Goal: Information Seeking & Learning: Learn about a topic

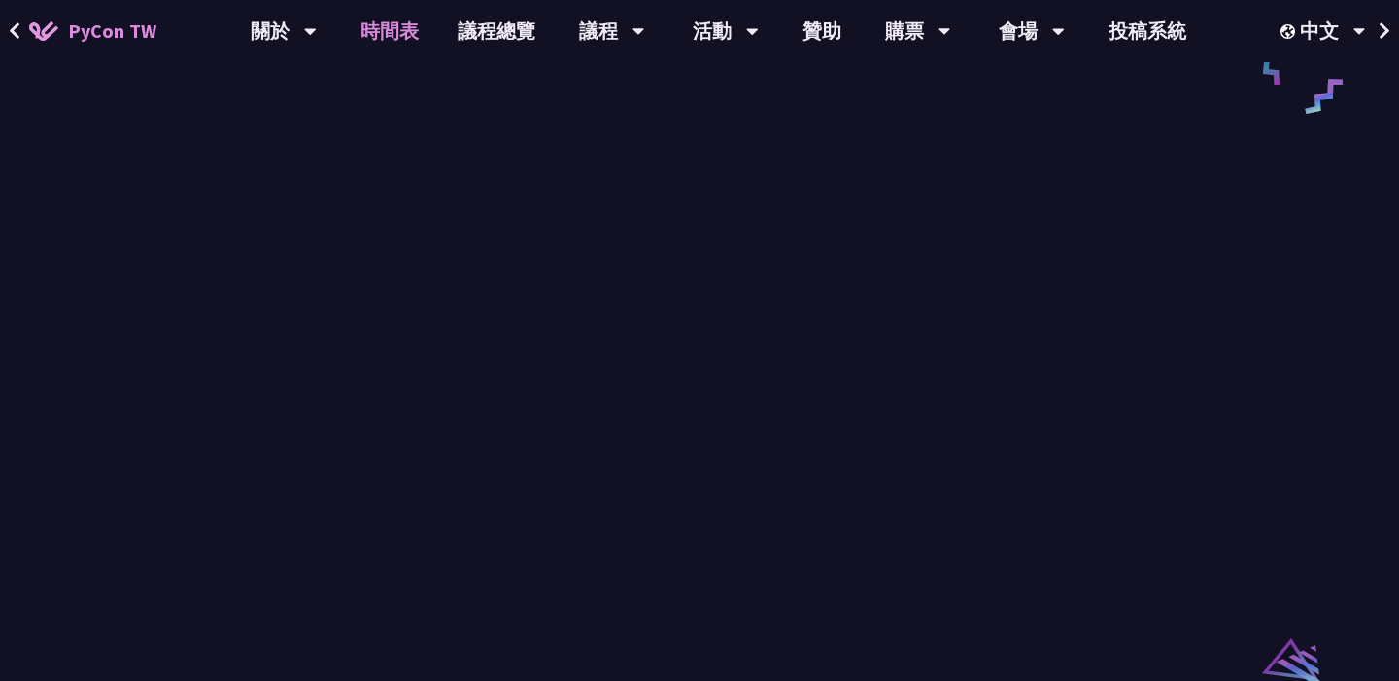
click at [410, 39] on link "時間表" at bounding box center [389, 31] width 97 height 62
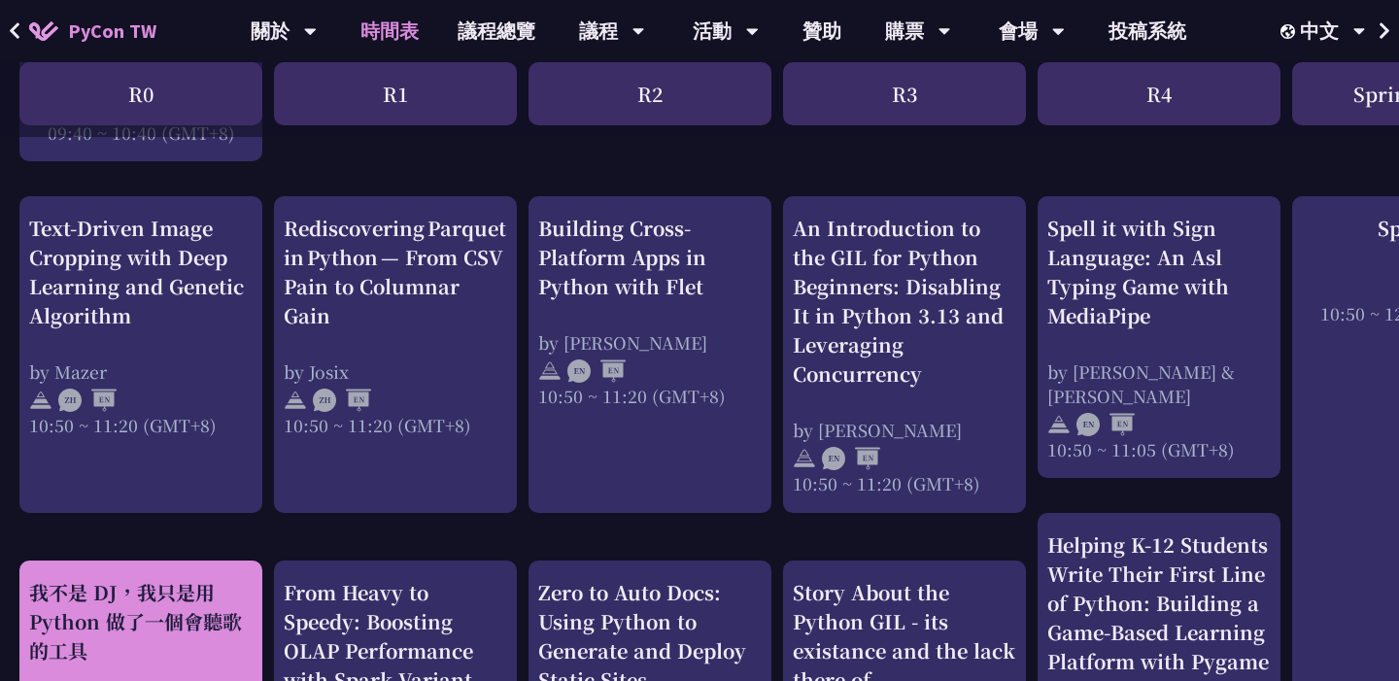
scroll to position [419, 0]
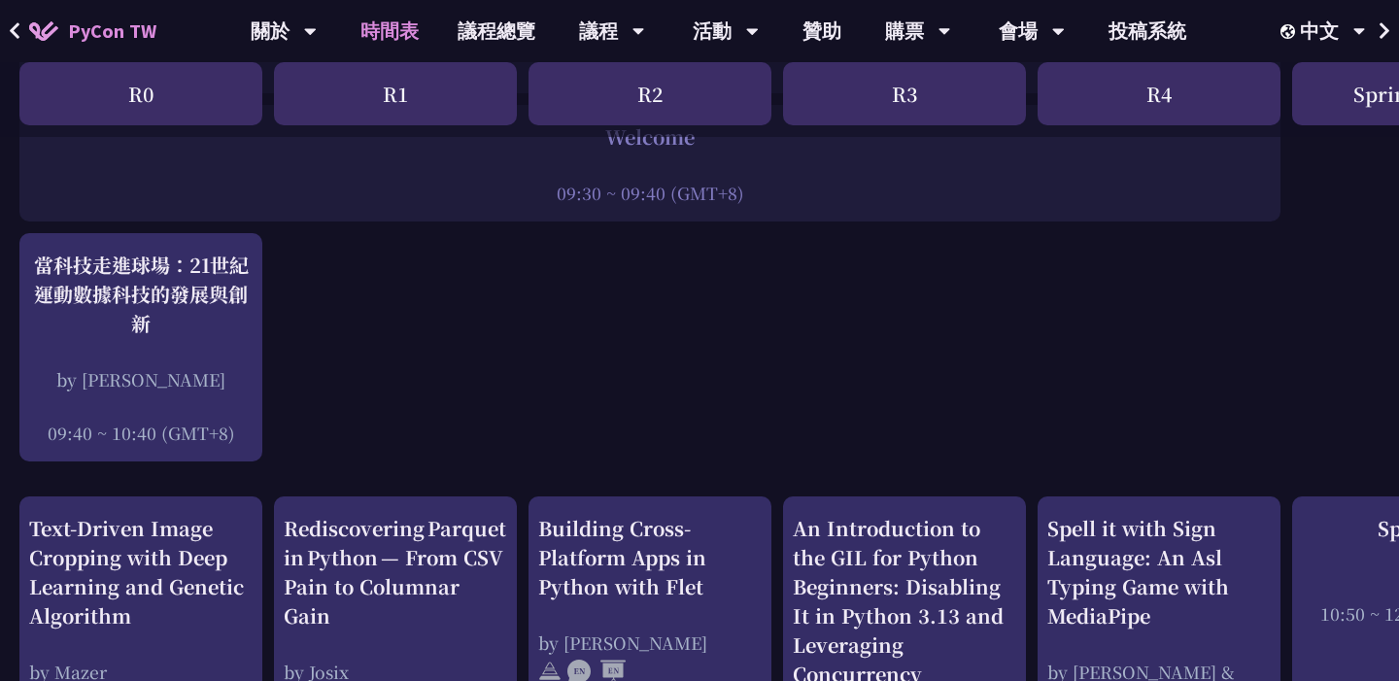
click at [1101, 98] on div "R4" at bounding box center [1159, 93] width 243 height 63
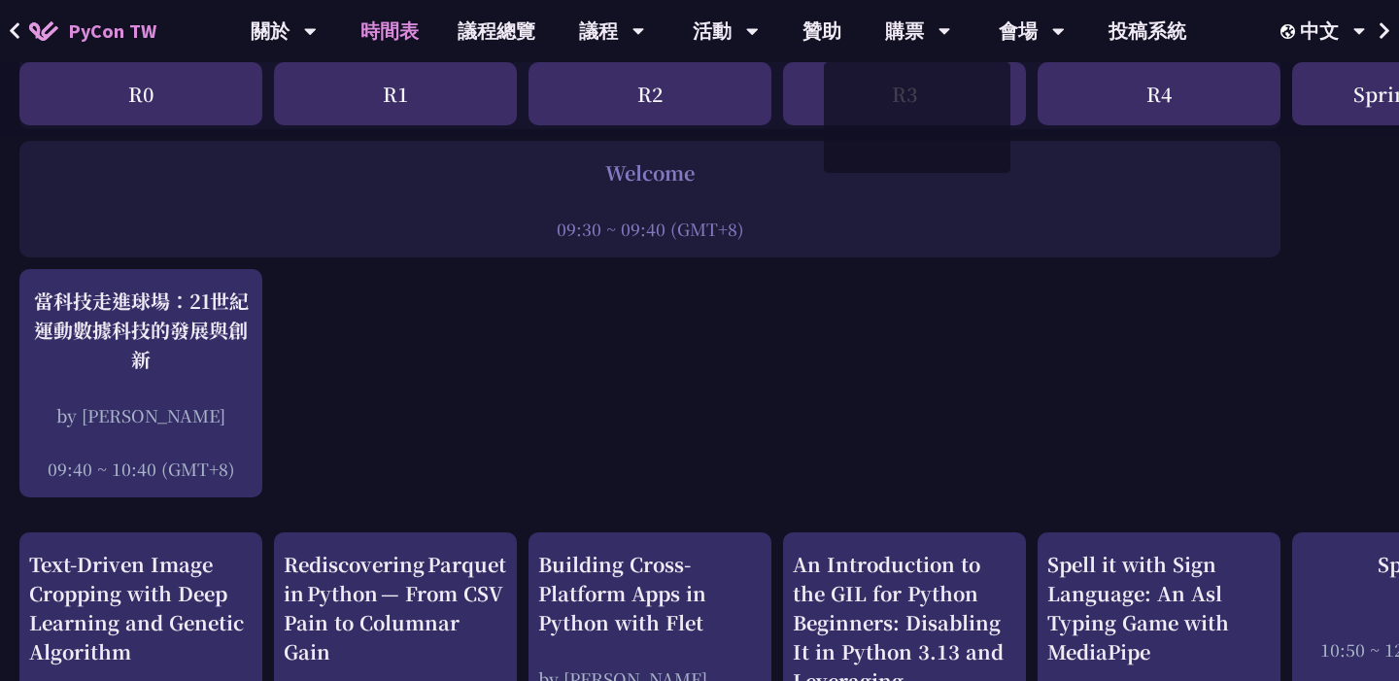
scroll to position [0, 0]
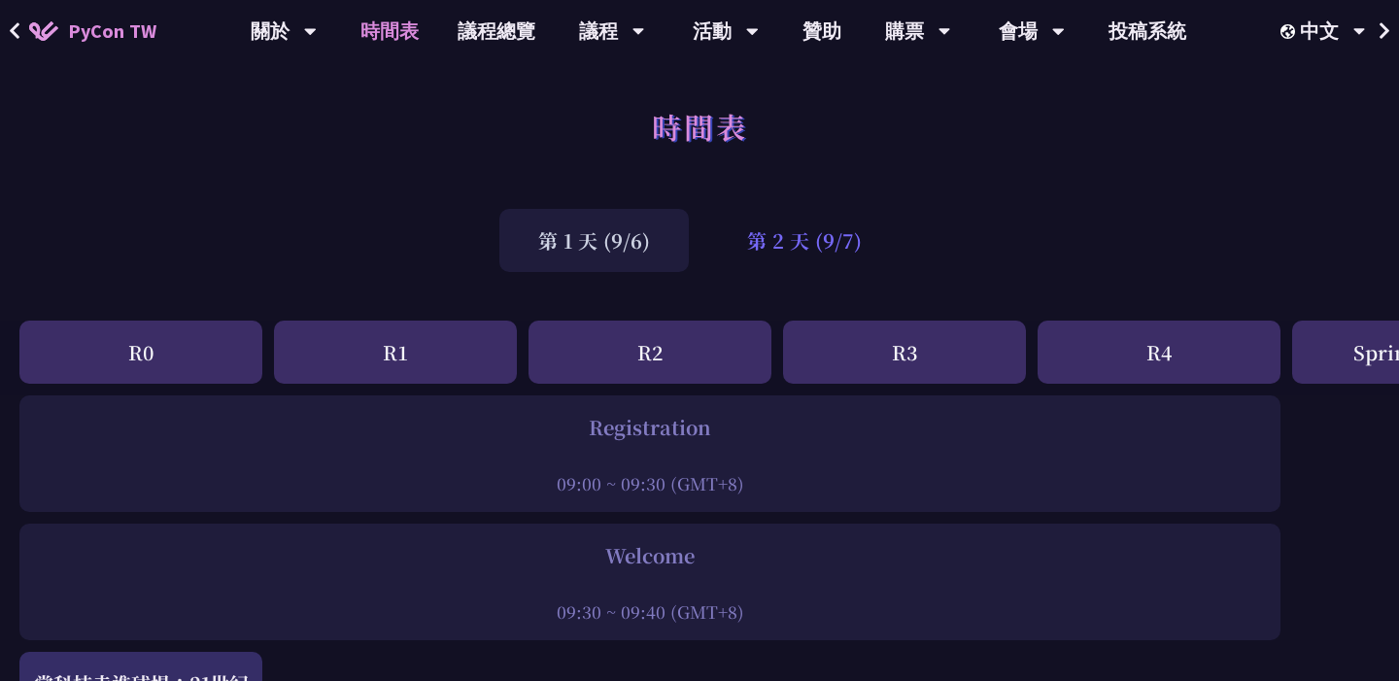
click at [837, 251] on div "第 2 天 (9/7)" at bounding box center [804, 240] width 192 height 63
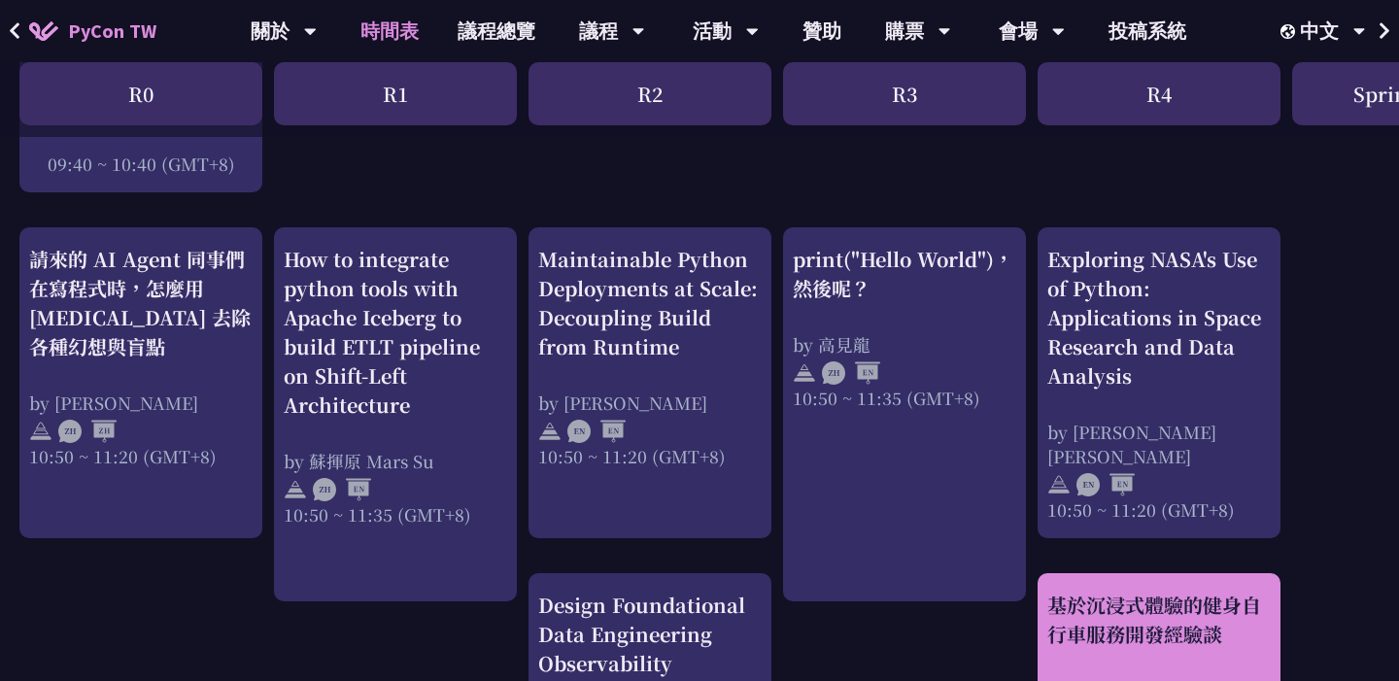
scroll to position [656, 0]
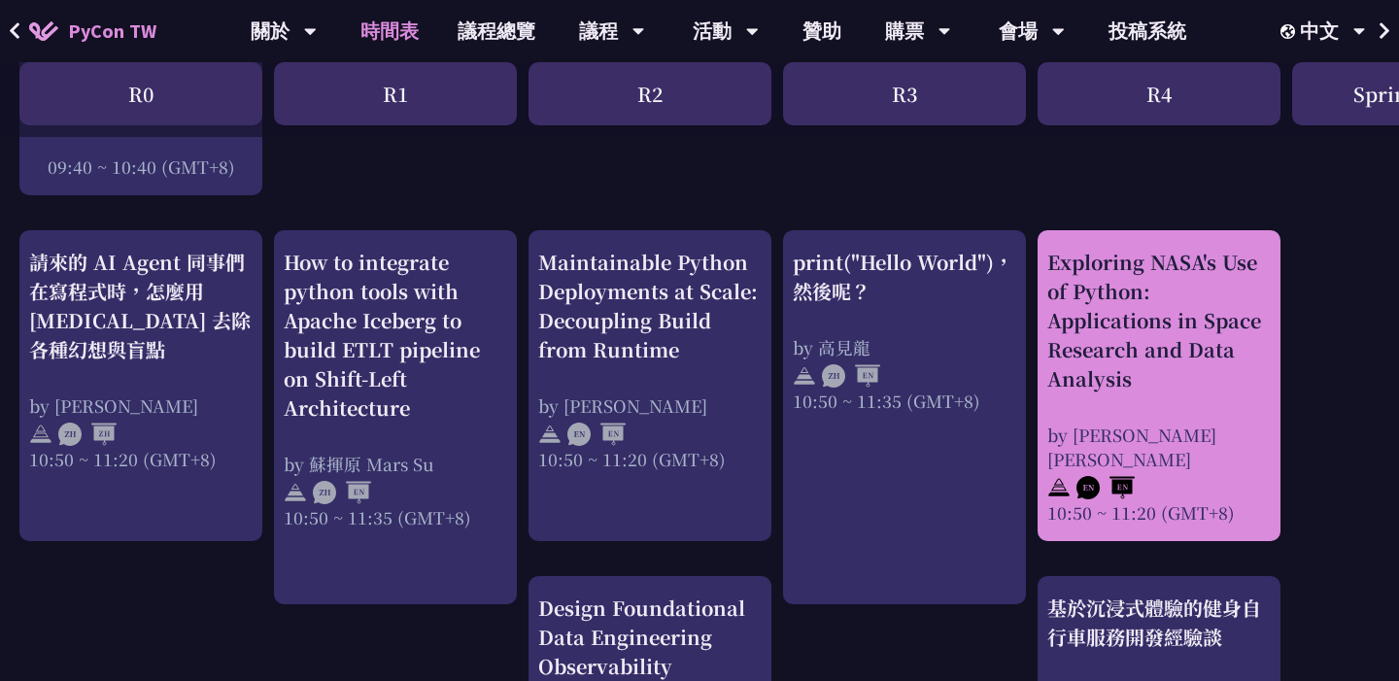
click at [1146, 348] on div "Exploring NASA's Use of Python: Applications in Space Research and Data Analysis" at bounding box center [1160, 321] width 224 height 146
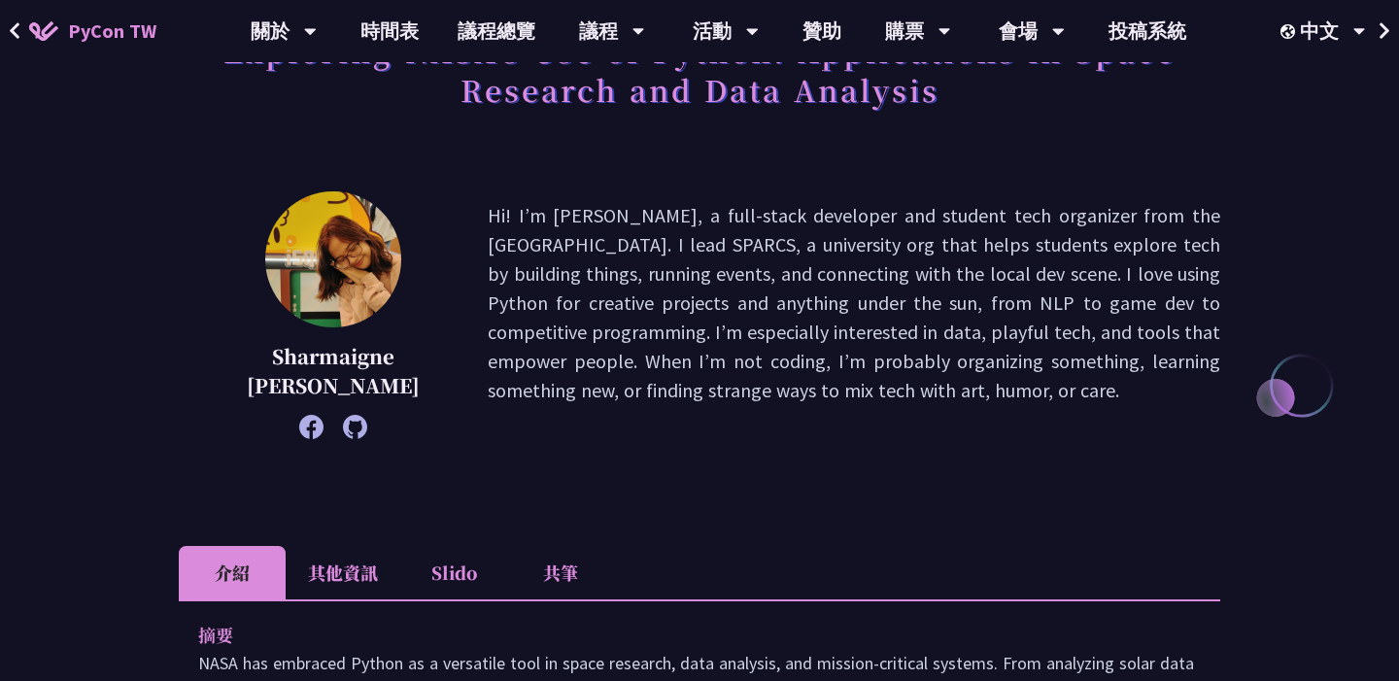
scroll to position [365, 0]
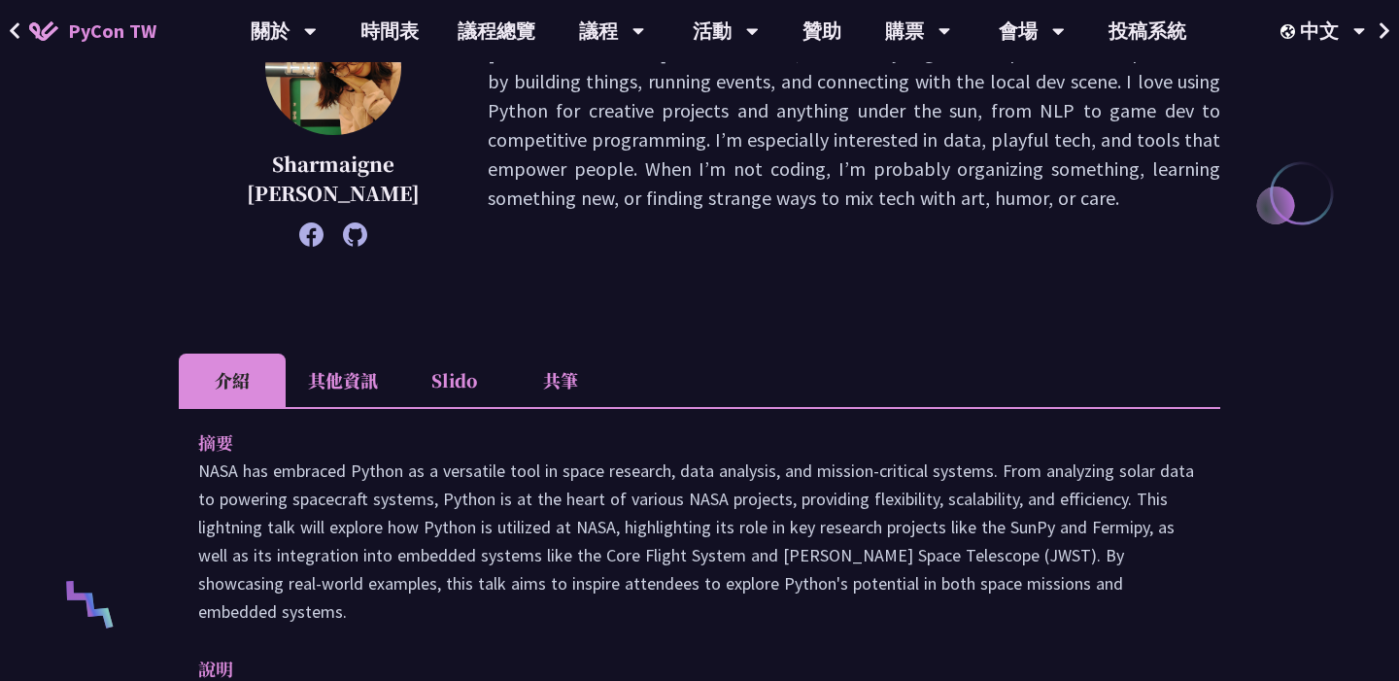
click at [351, 381] on li "其他資訊" at bounding box center [343, 380] width 115 height 53
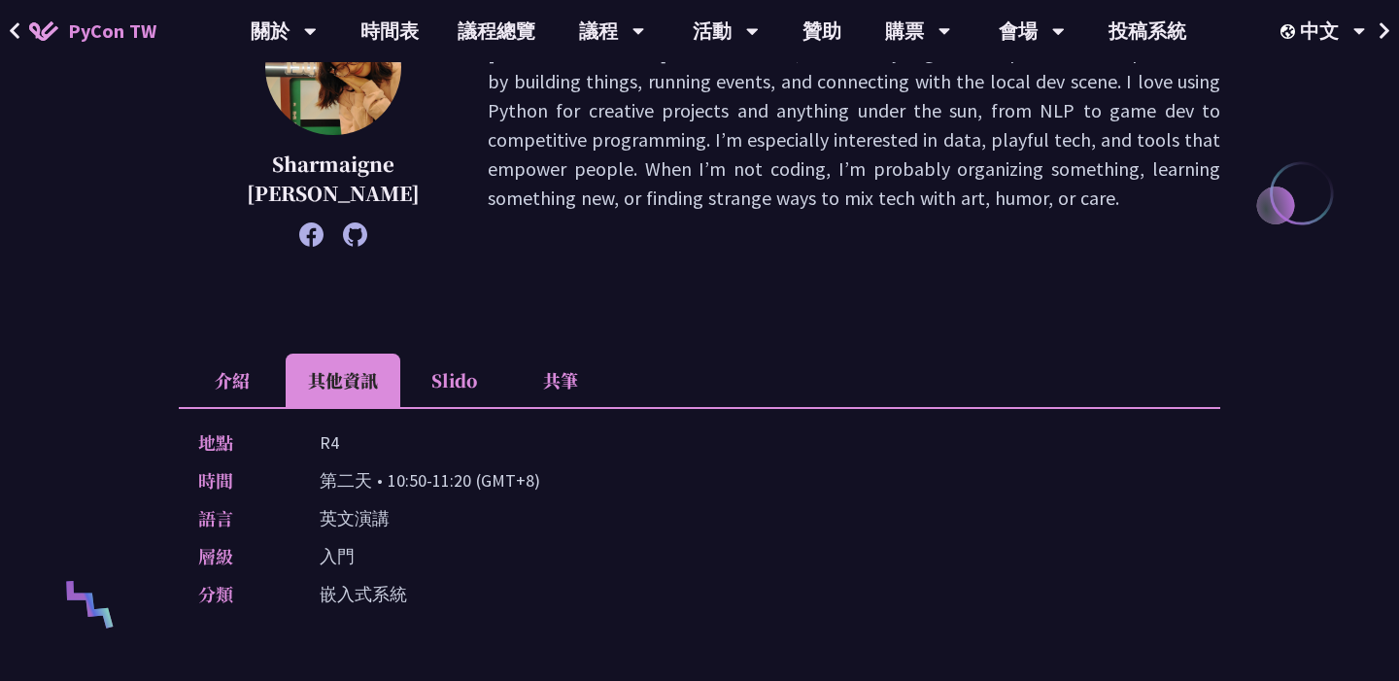
scroll to position [583, 0]
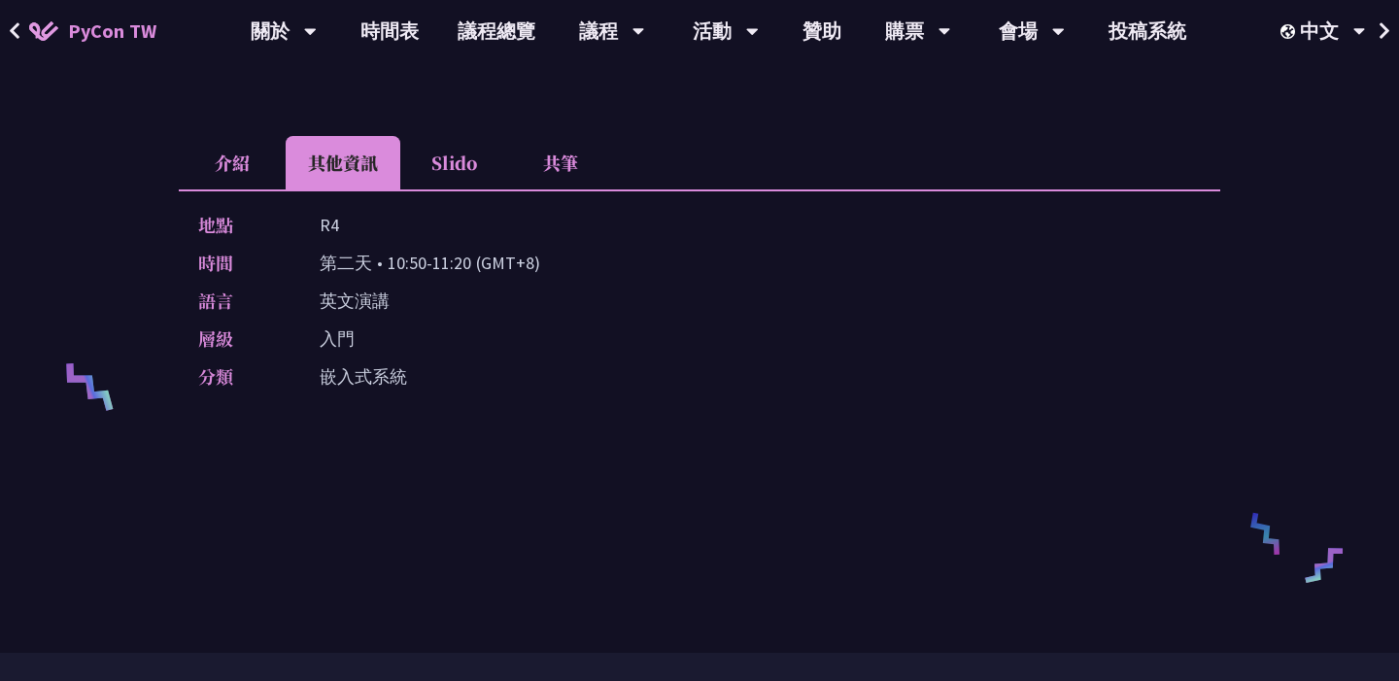
click at [490, 159] on li "Slido" at bounding box center [453, 162] width 107 height 53
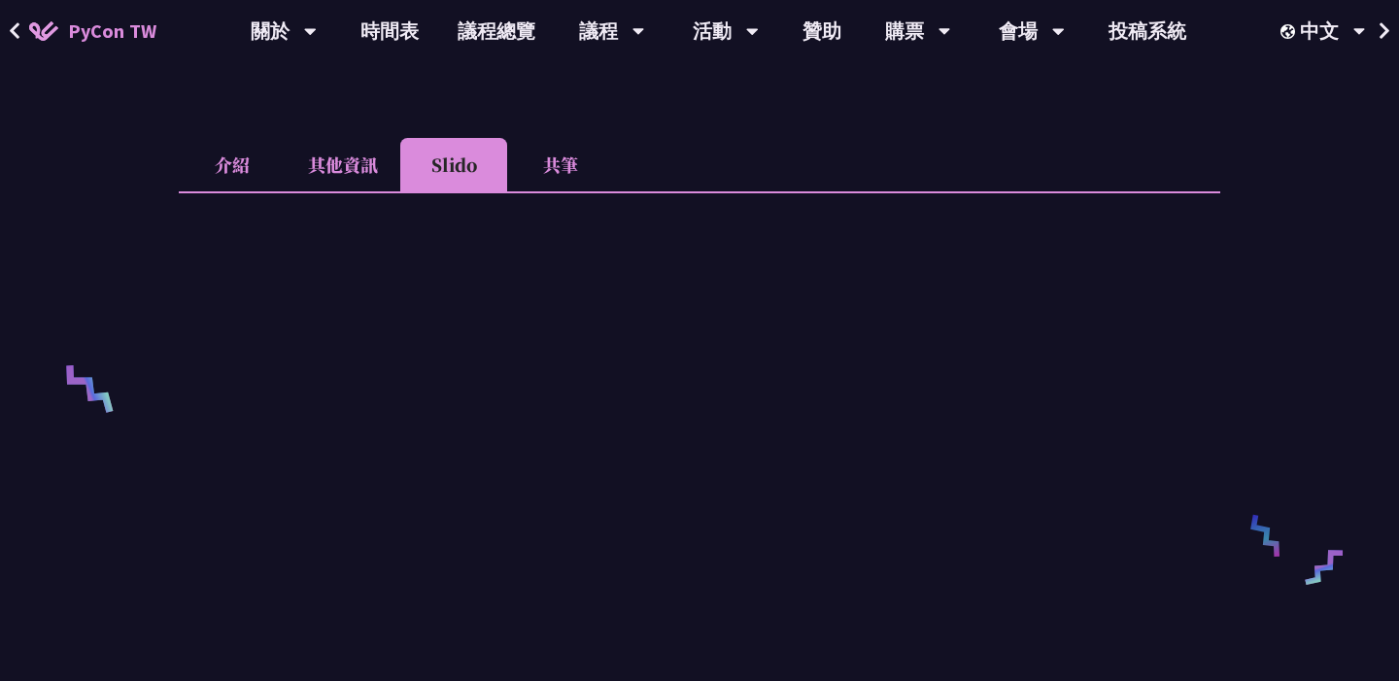
scroll to position [0, 0]
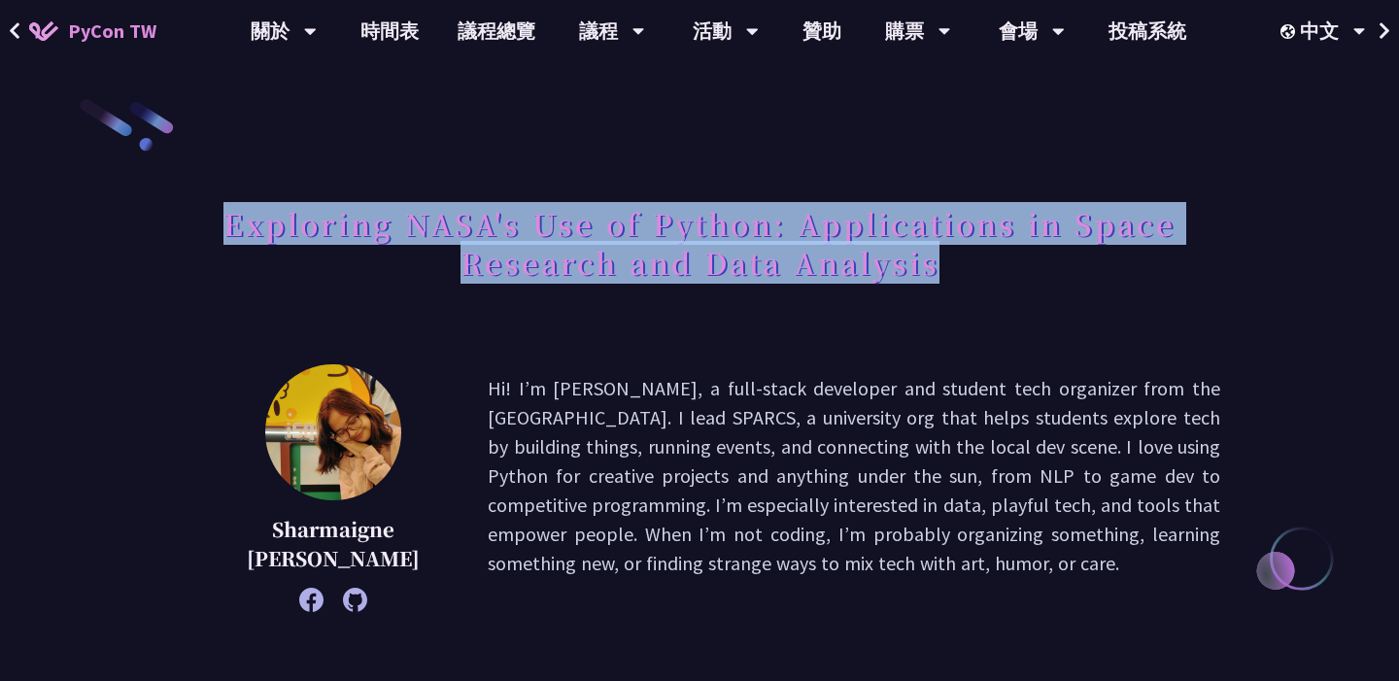
drag, startPoint x: 227, startPoint y: 225, endPoint x: 1042, endPoint y: 310, distance: 818.7
click at [1043, 311] on div "Exploring NASA's Use of Python: Applications in Space Research and Data Analysis" at bounding box center [700, 264] width 1042 height 141
copy h1 "Exploring NASA's Use of Python: Applications in Space Research and Data Analysis"
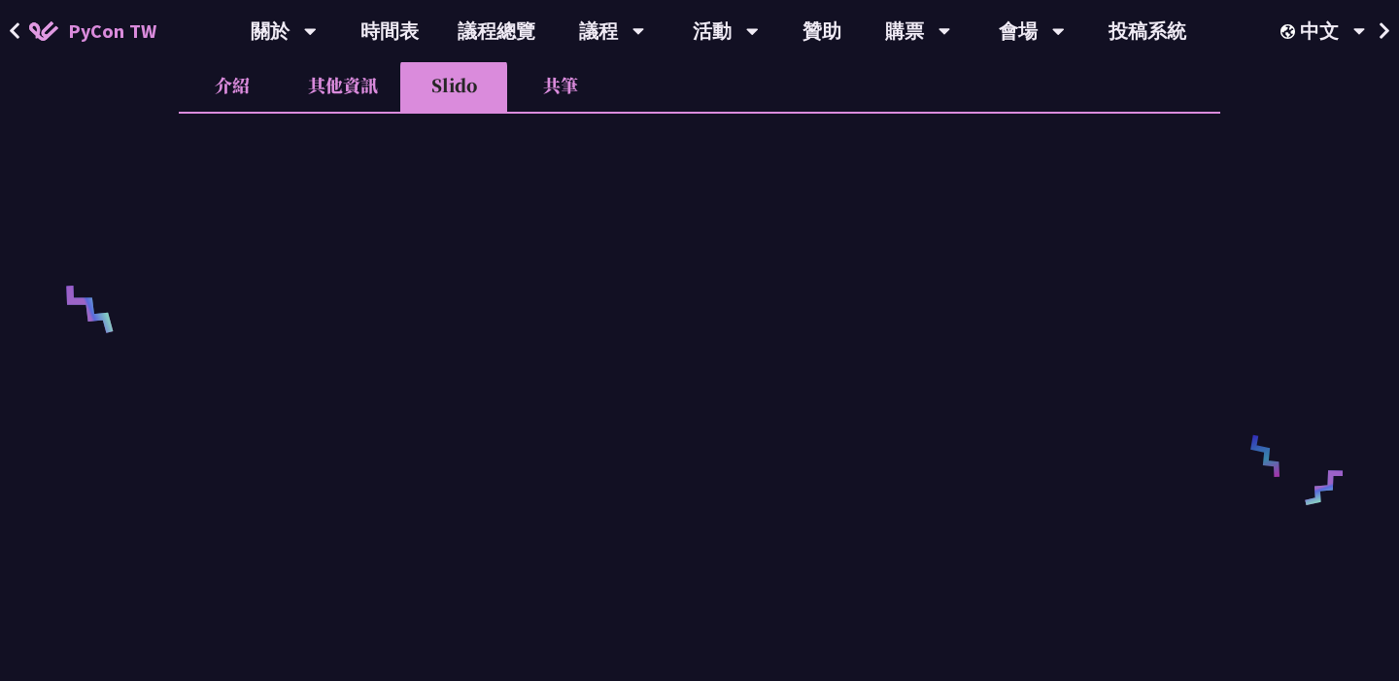
scroll to position [593, 0]
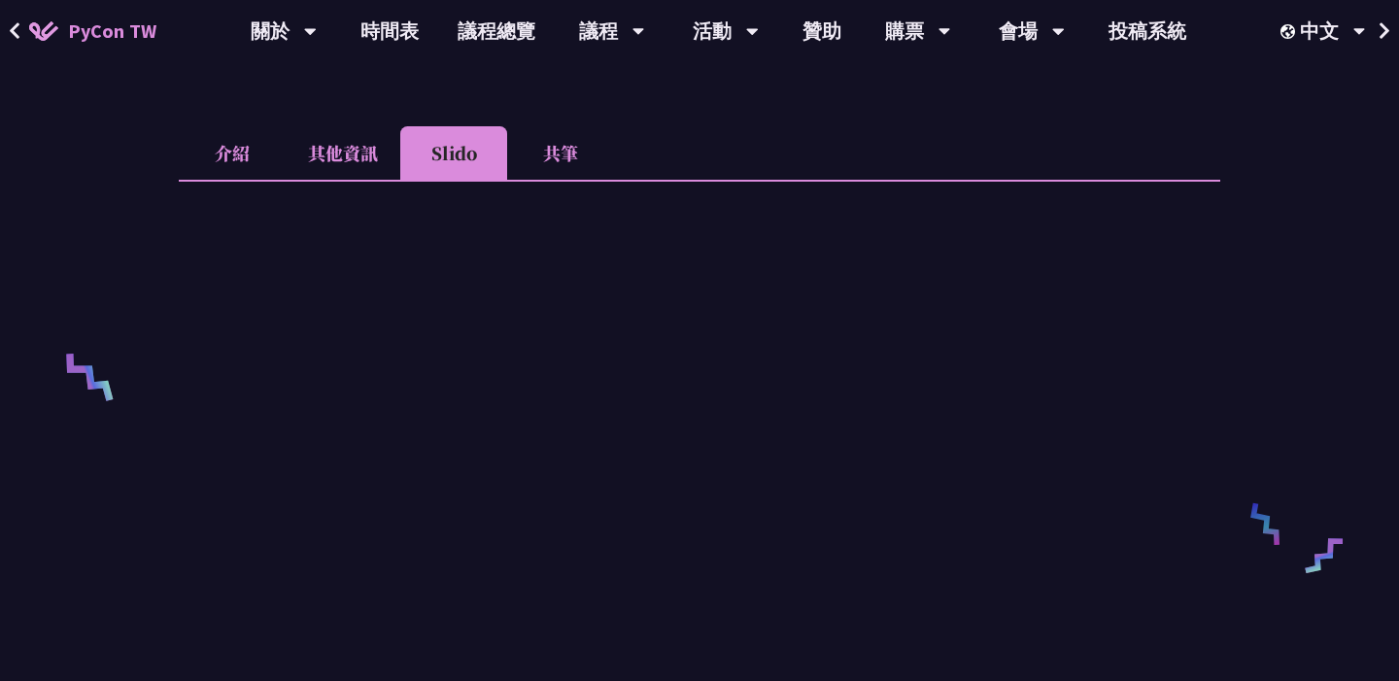
click at [565, 149] on li "共筆" at bounding box center [560, 152] width 107 height 53
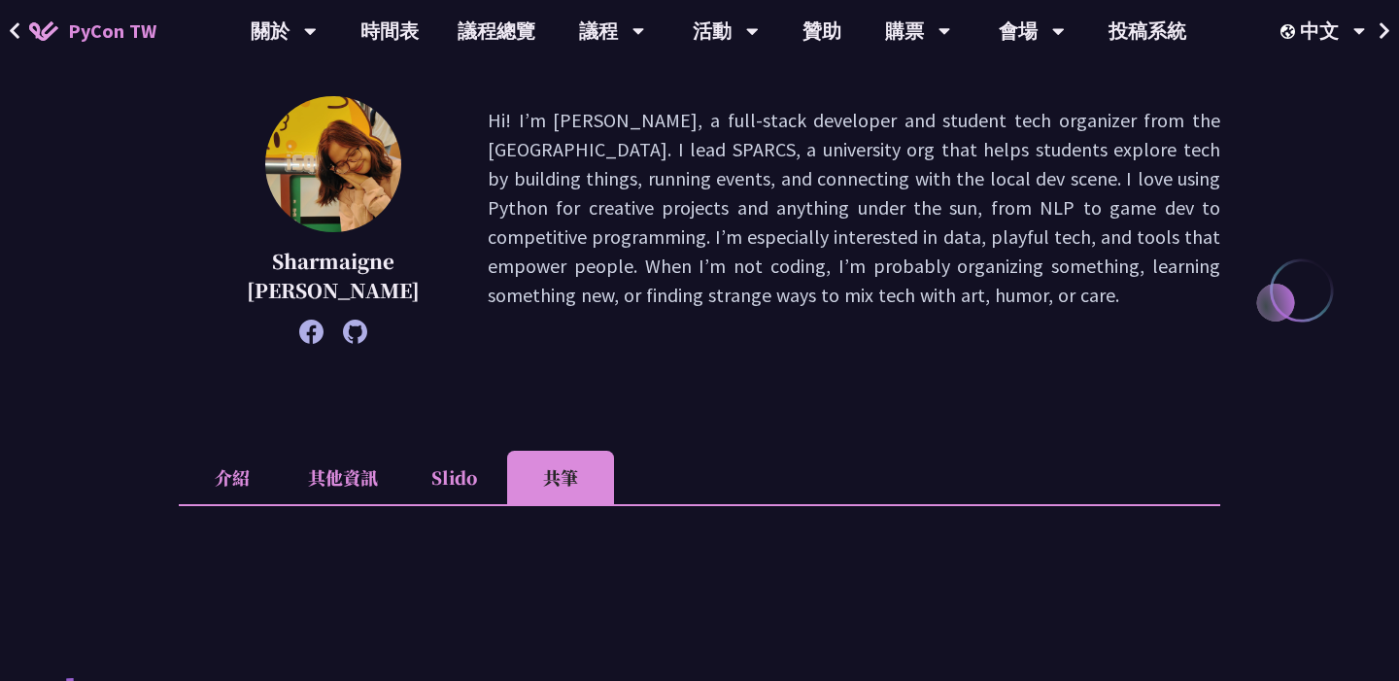
scroll to position [190, 0]
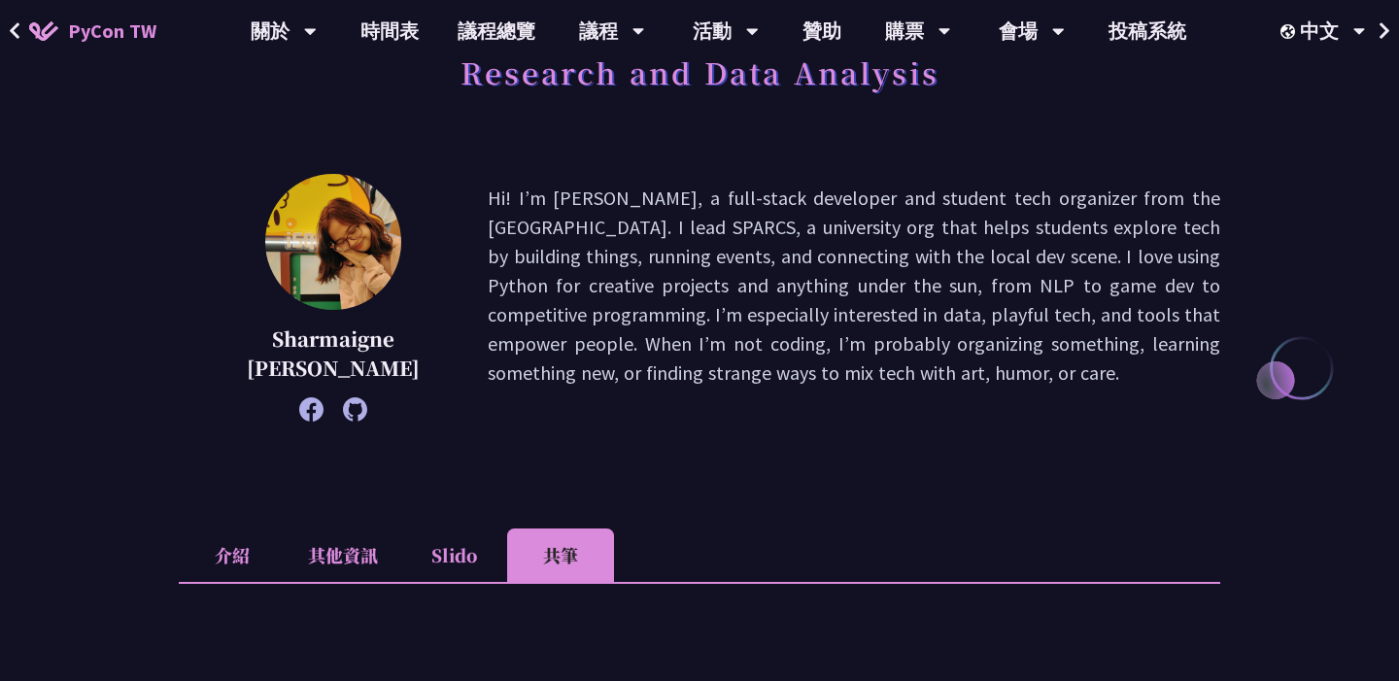
click at [246, 551] on li "介紹" at bounding box center [232, 555] width 107 height 53
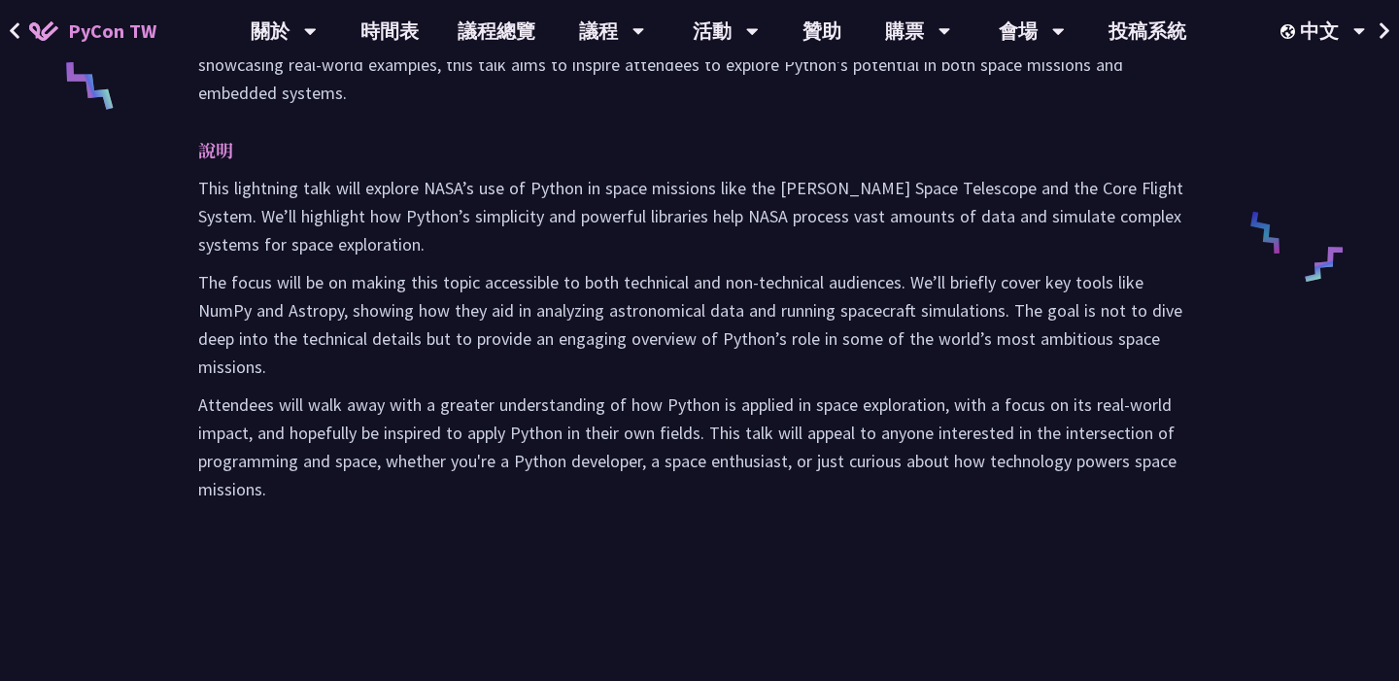
scroll to position [0, 0]
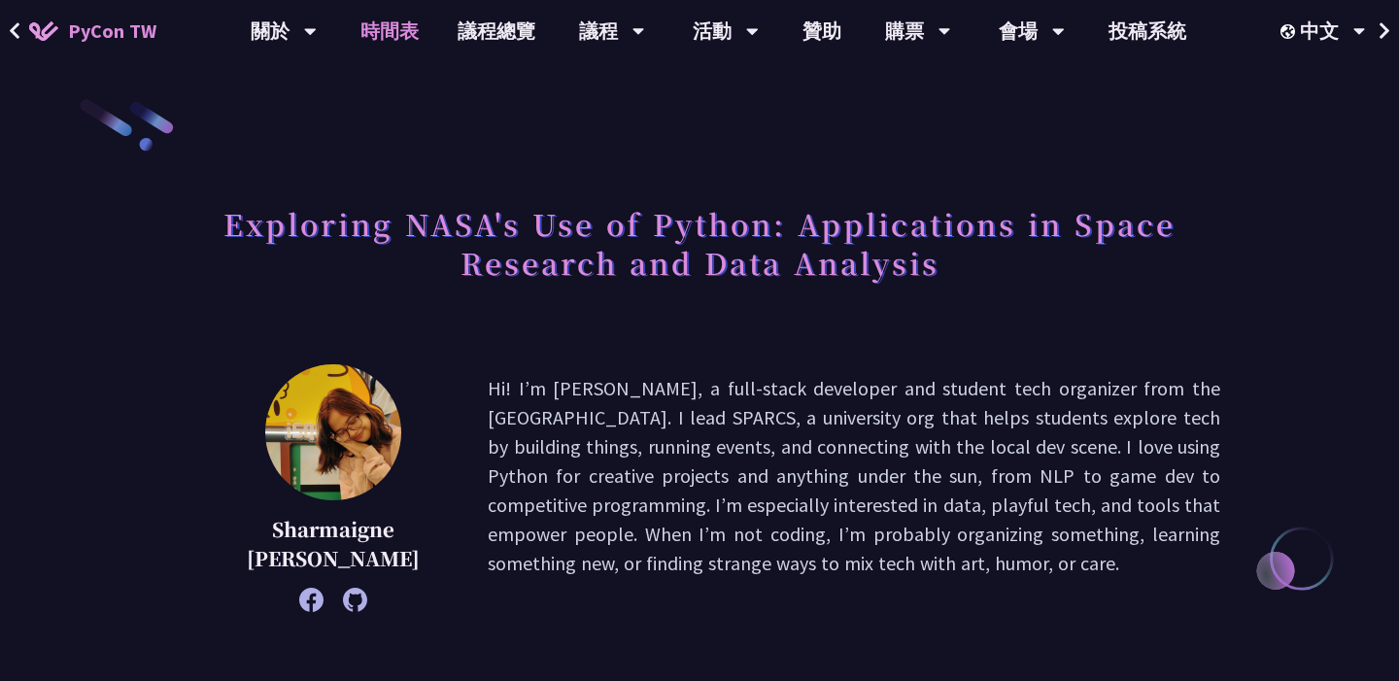
click at [382, 32] on link "時間表" at bounding box center [389, 31] width 97 height 62
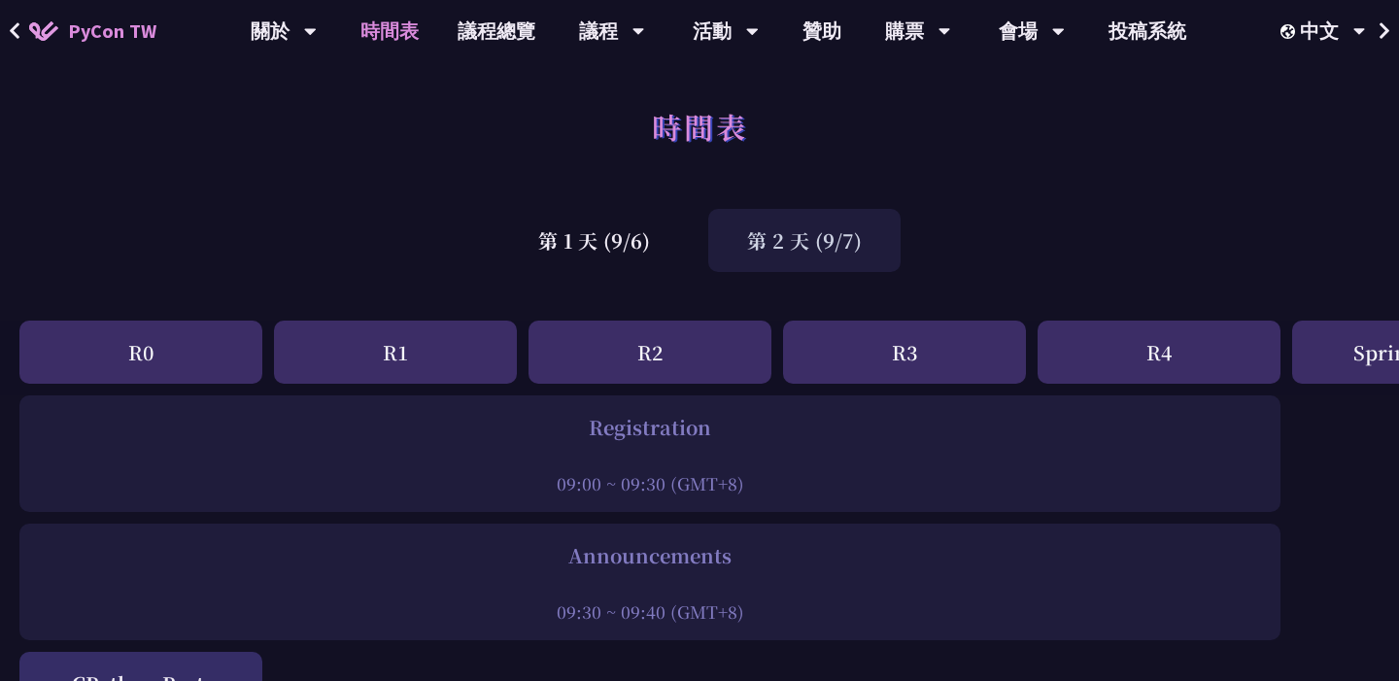
click at [789, 233] on div "第 2 天 (9/7)" at bounding box center [804, 240] width 192 height 63
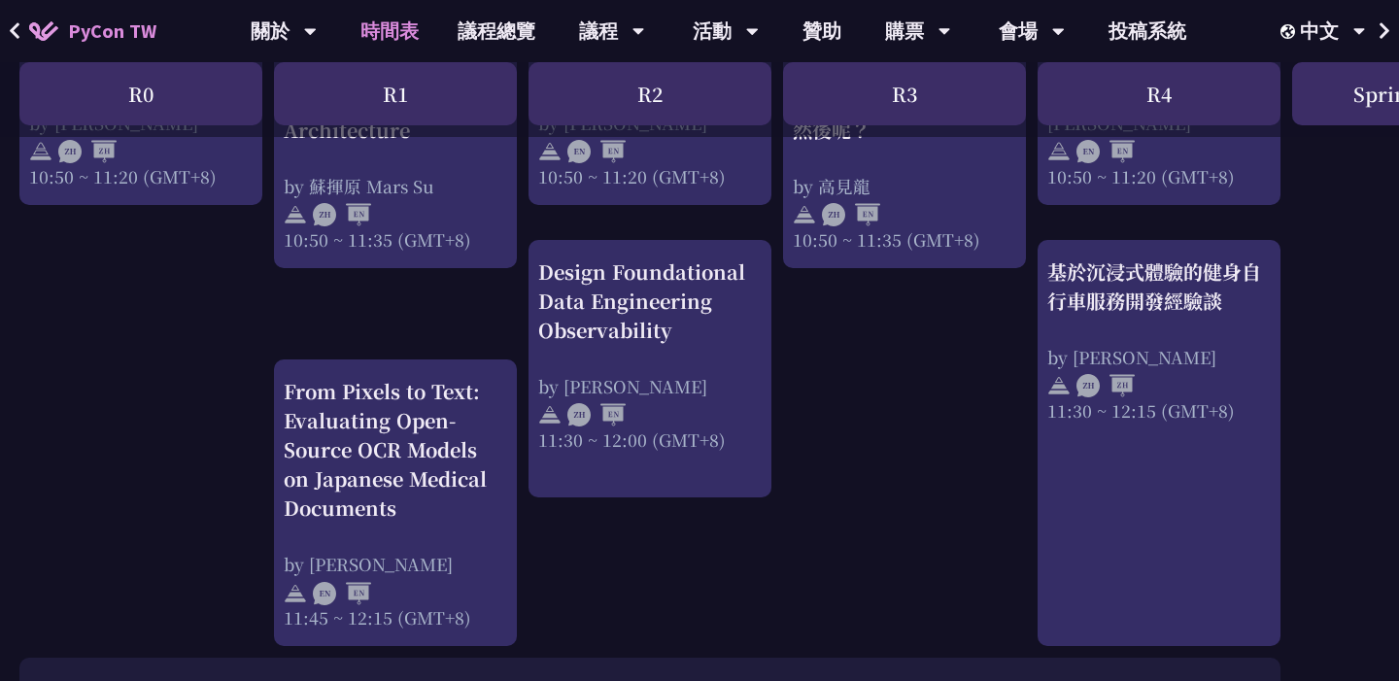
scroll to position [1037, 0]
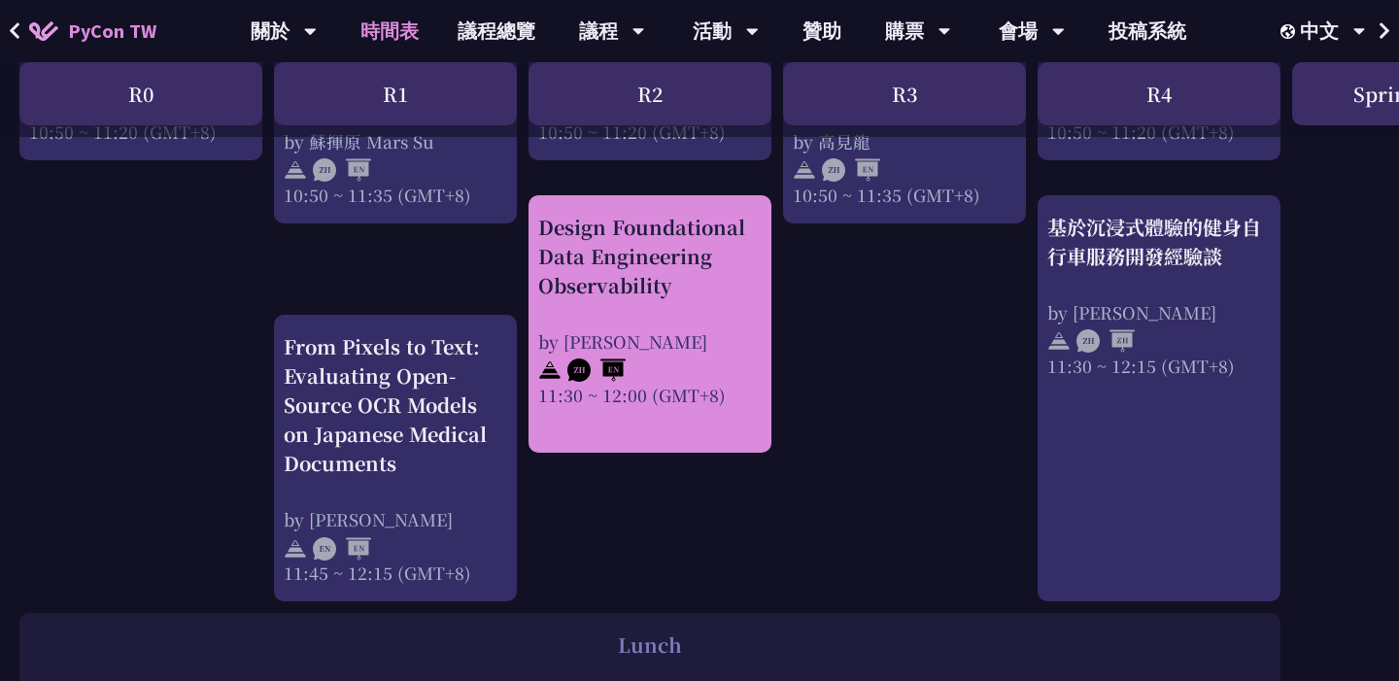
click at [730, 366] on div at bounding box center [650, 368] width 224 height 29
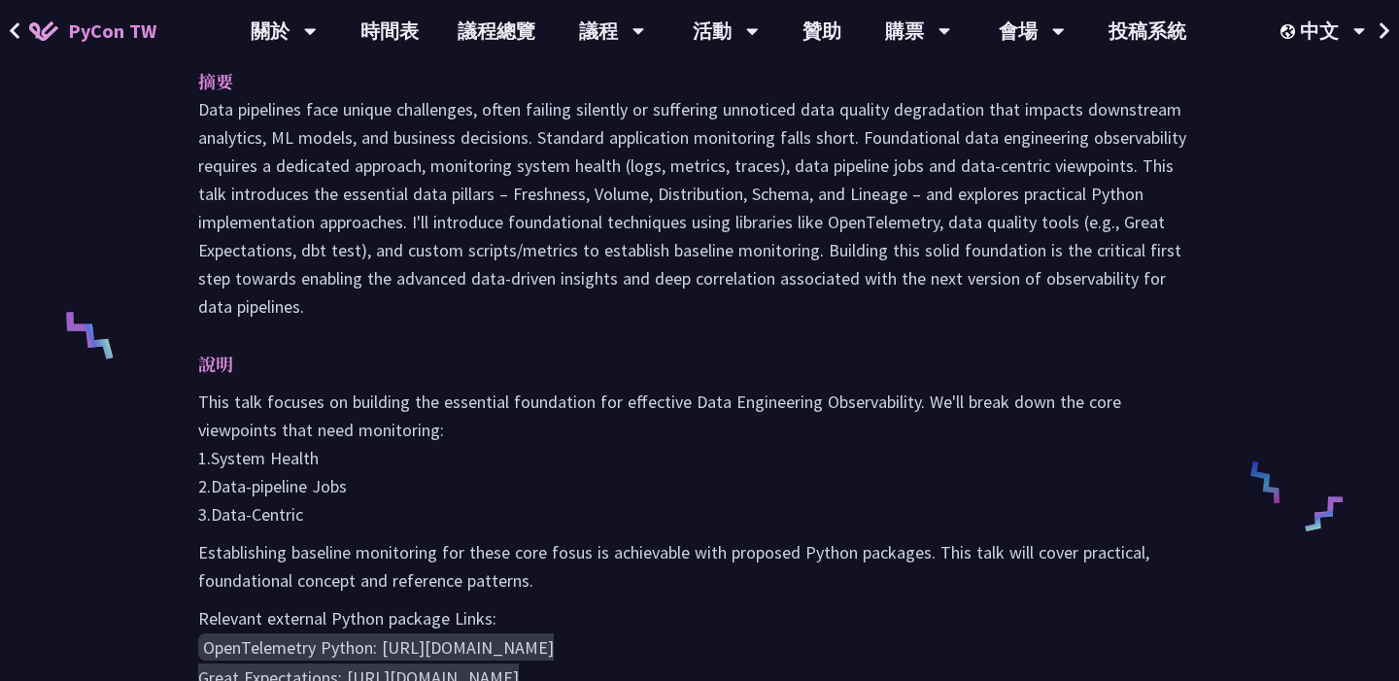
scroll to position [539, 0]
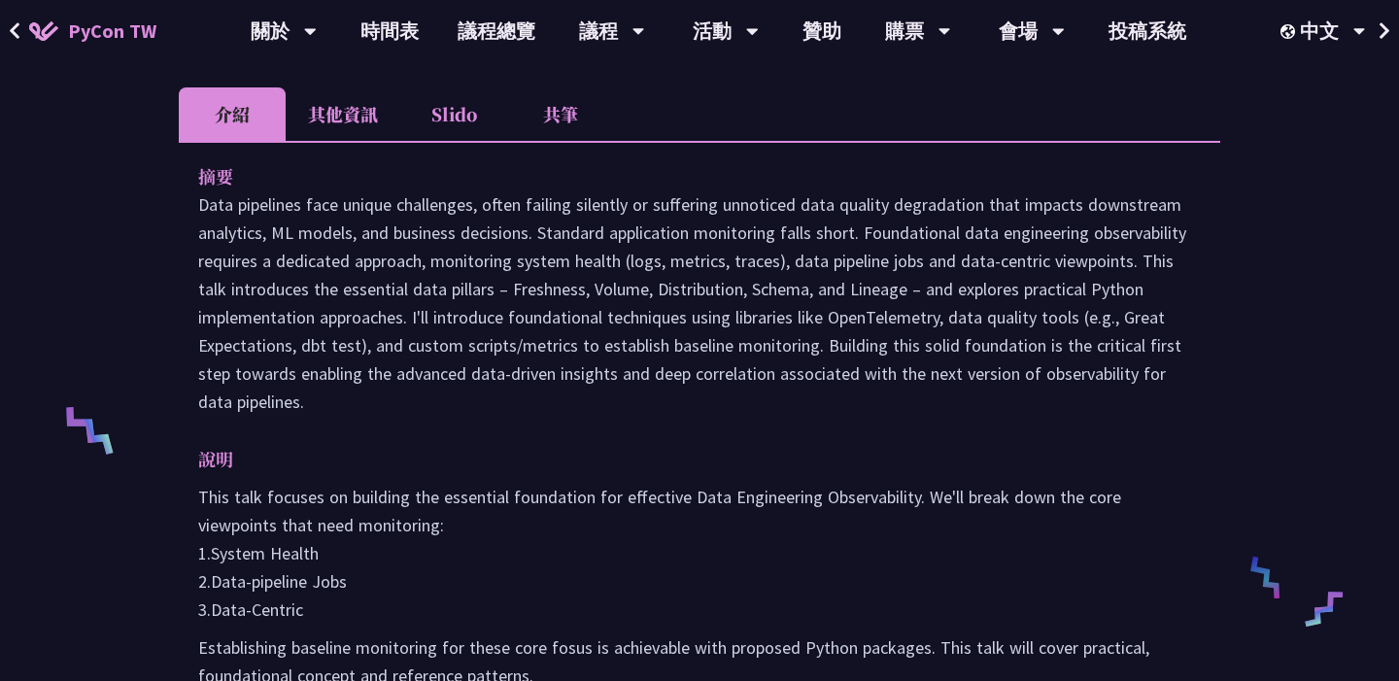
scroll to position [1037, 0]
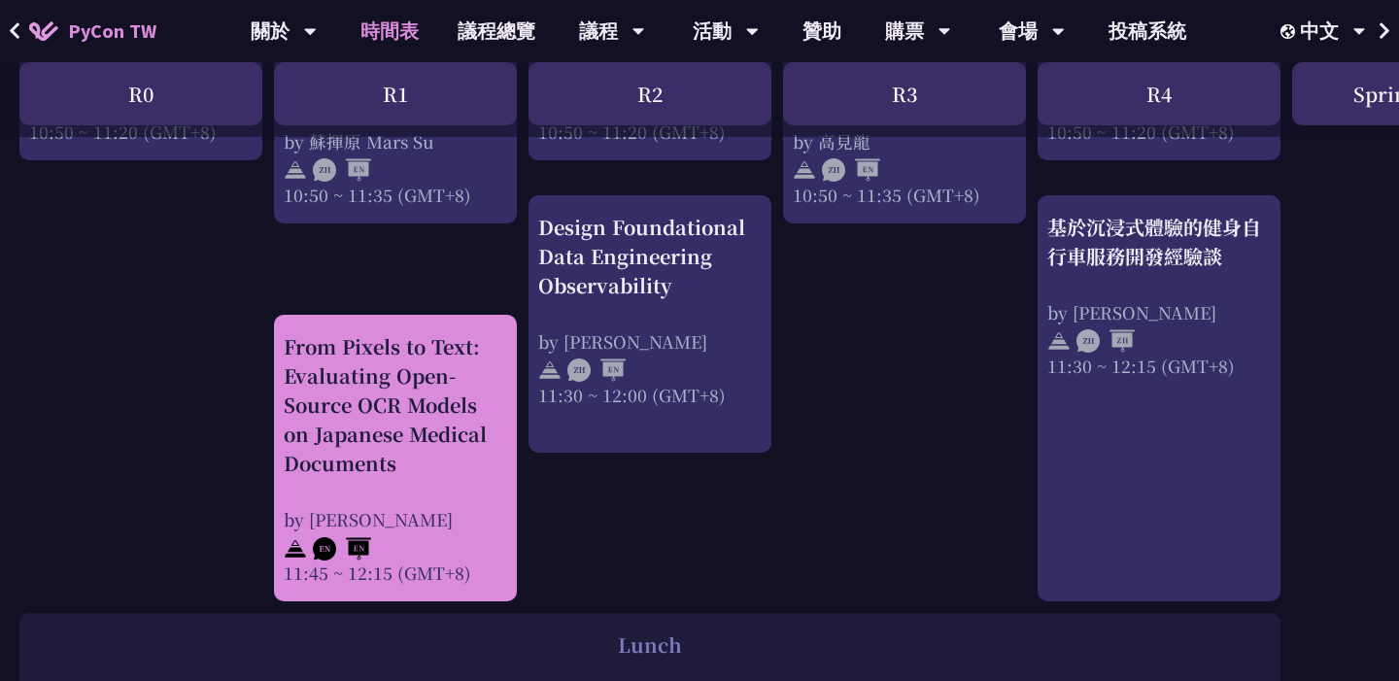
click at [498, 471] on div "From Pixels to Text: Evaluating Open-Source OCR Models on Japanese Medical Docu…" at bounding box center [396, 405] width 224 height 146
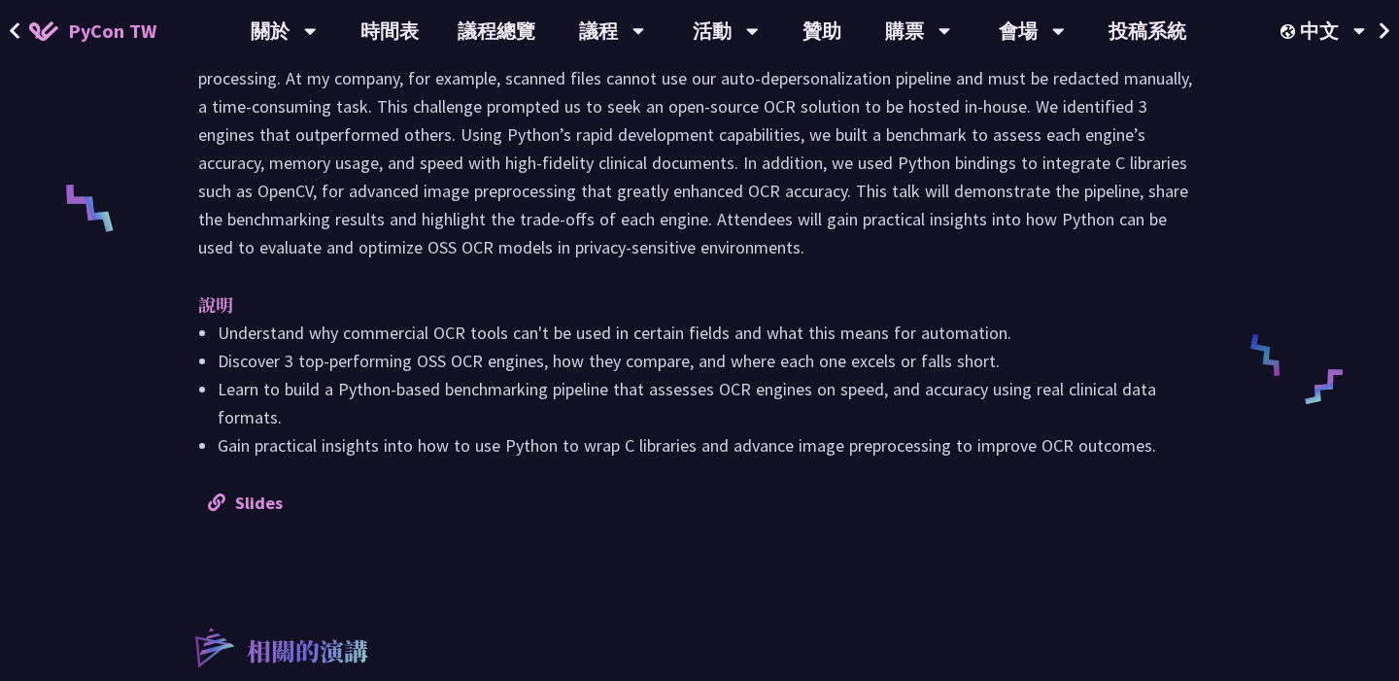
scroll to position [586, 0]
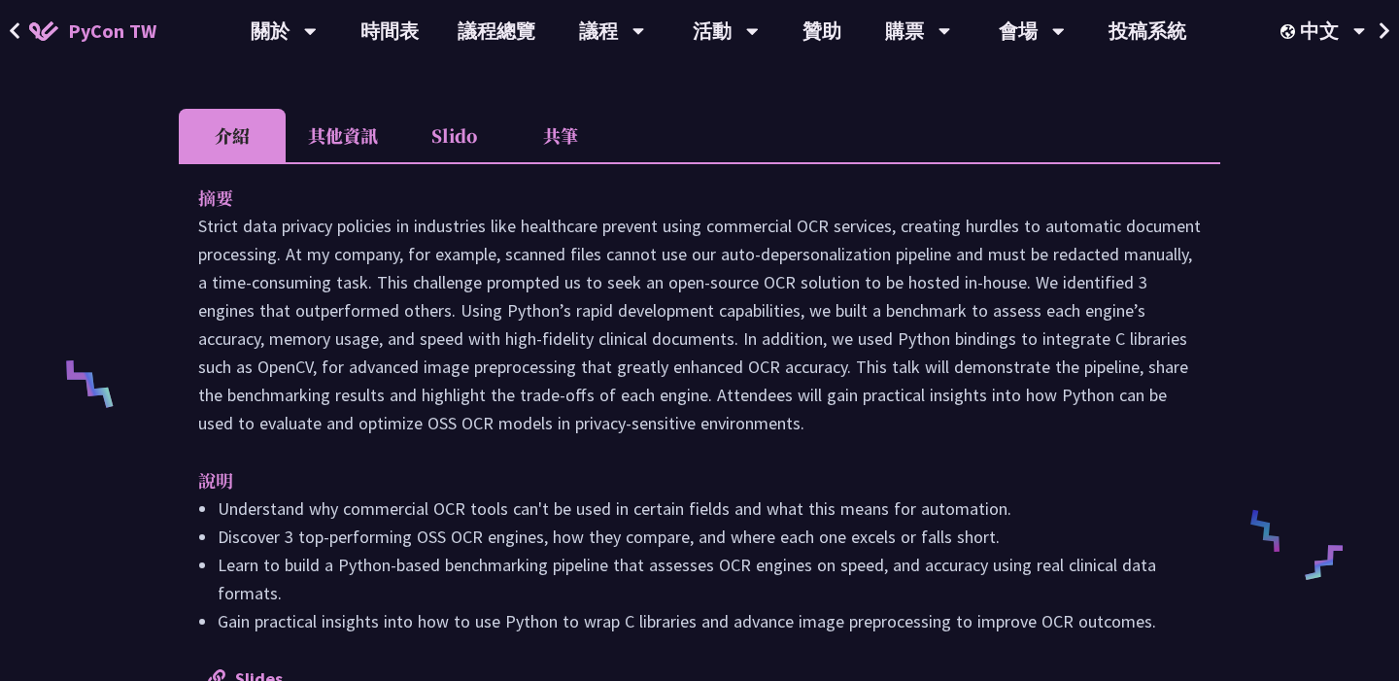
scroll to position [1037, 0]
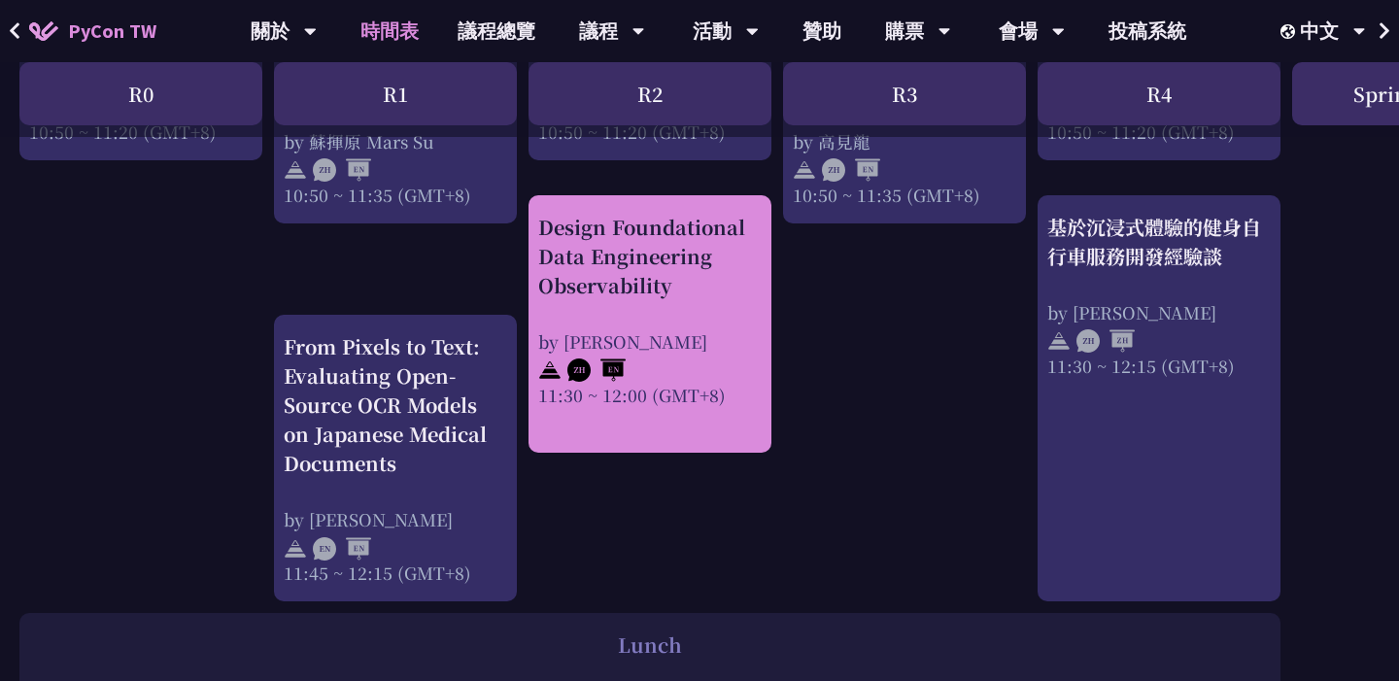
click at [636, 271] on div "Design Foundational Data Engineering Observability" at bounding box center [650, 256] width 224 height 87
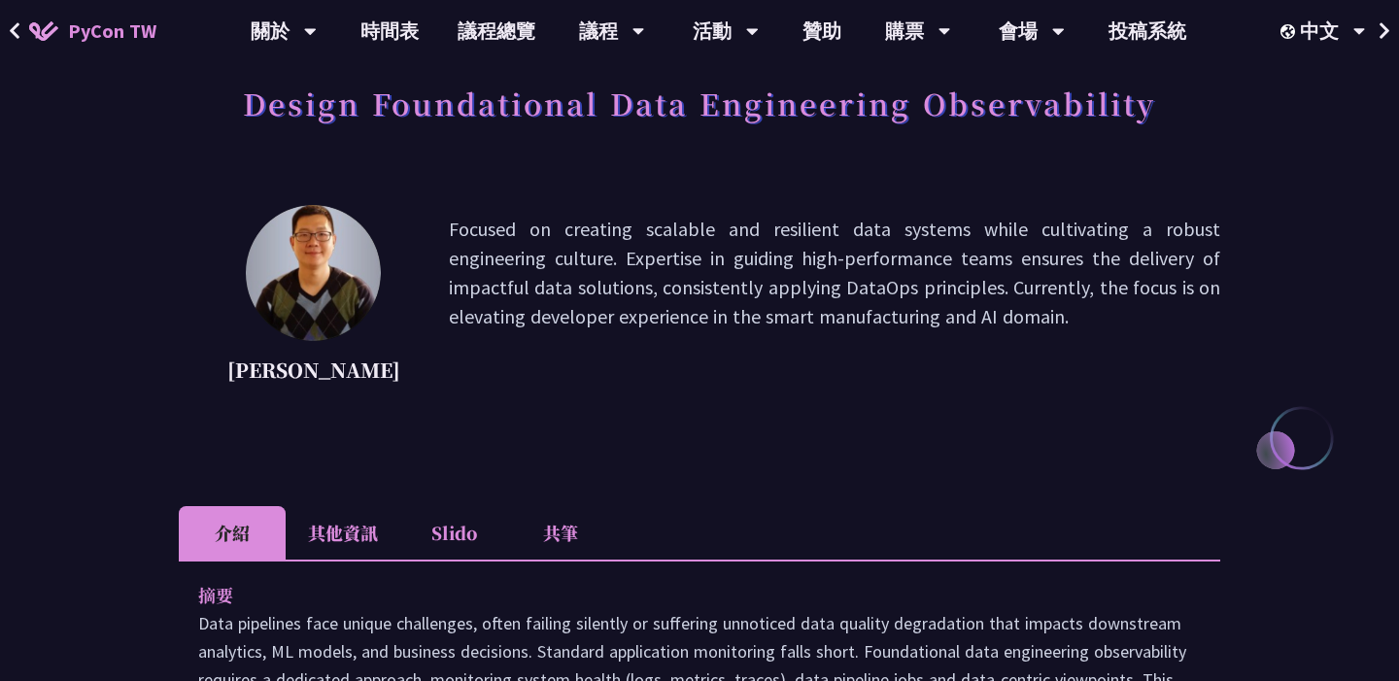
scroll to position [40, 0]
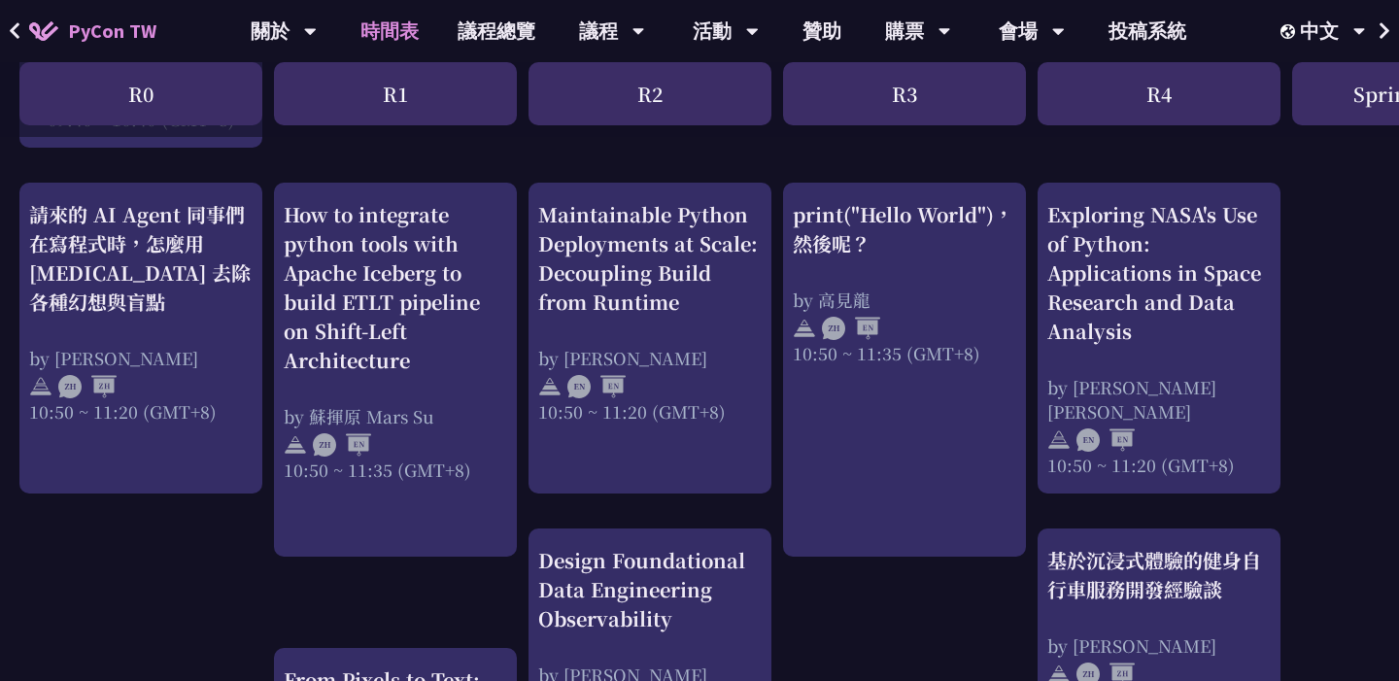
scroll to position [1055, 0]
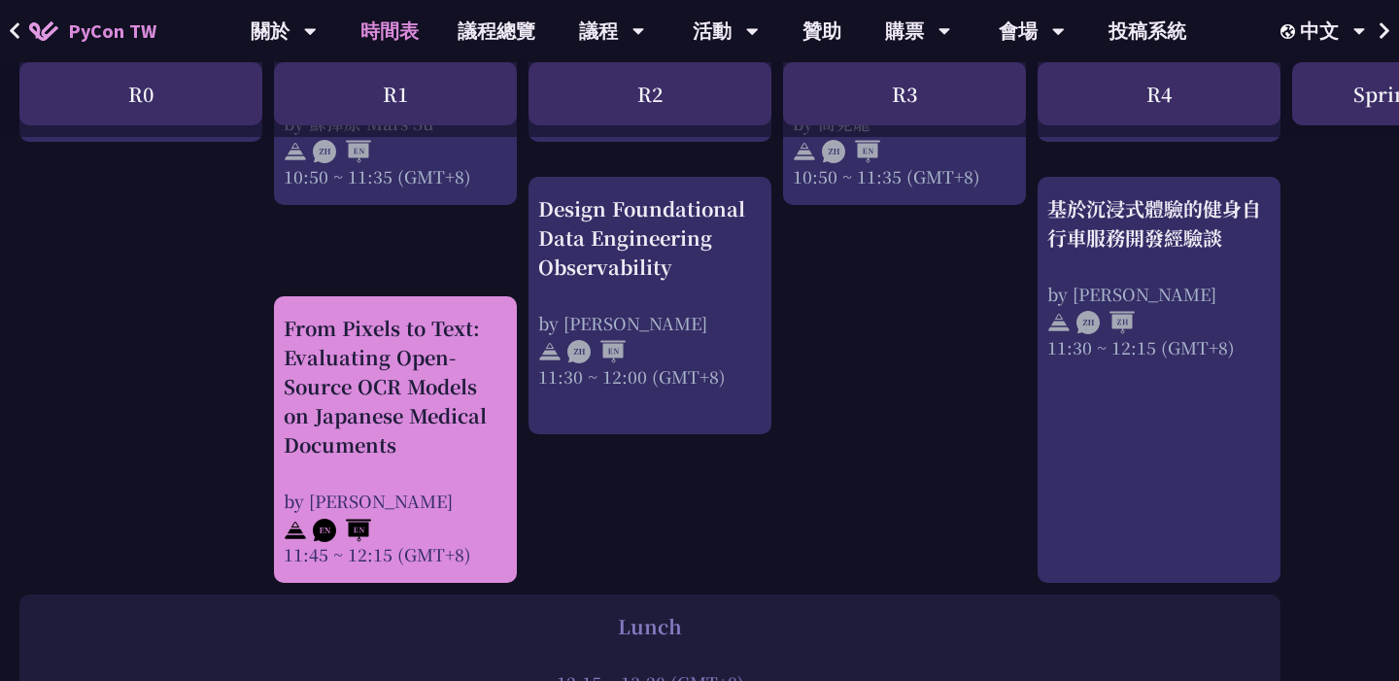
click at [423, 375] on div "From Pixels to Text: Evaluating Open-Source OCR Models on Japanese Medical Docu…" at bounding box center [396, 387] width 224 height 146
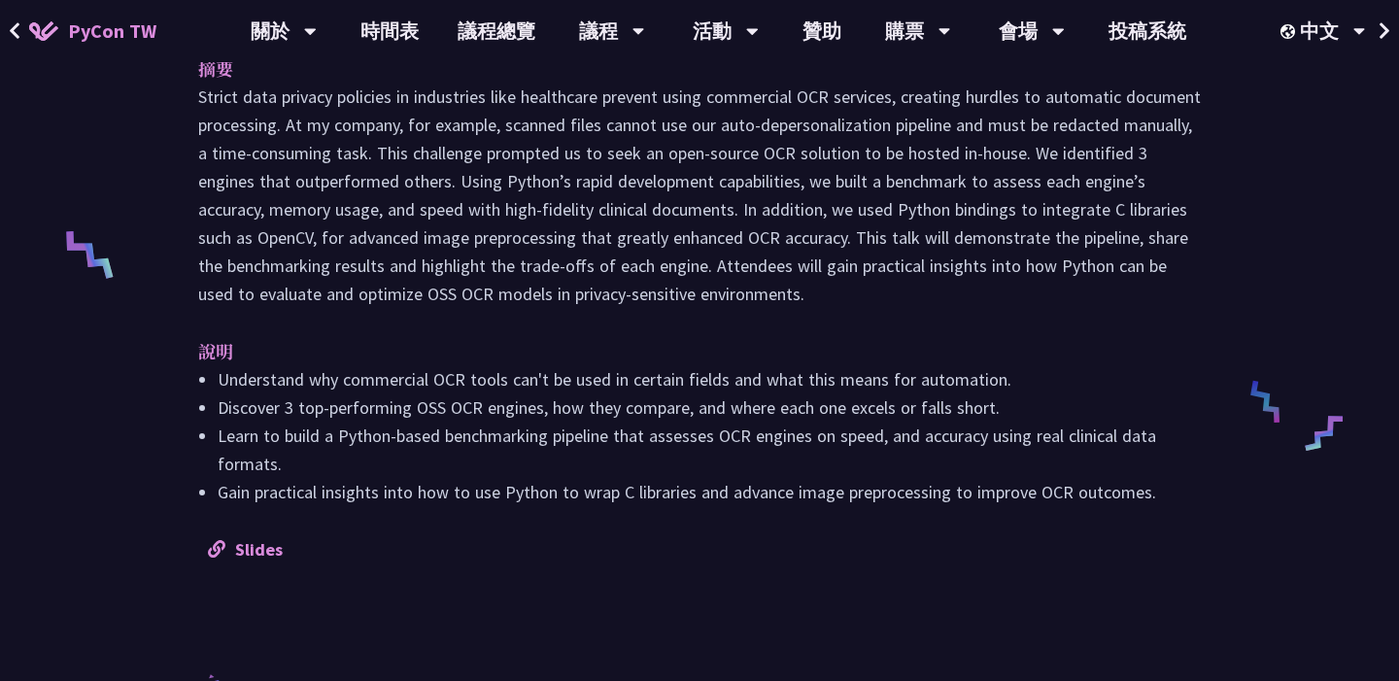
scroll to position [591, 0]
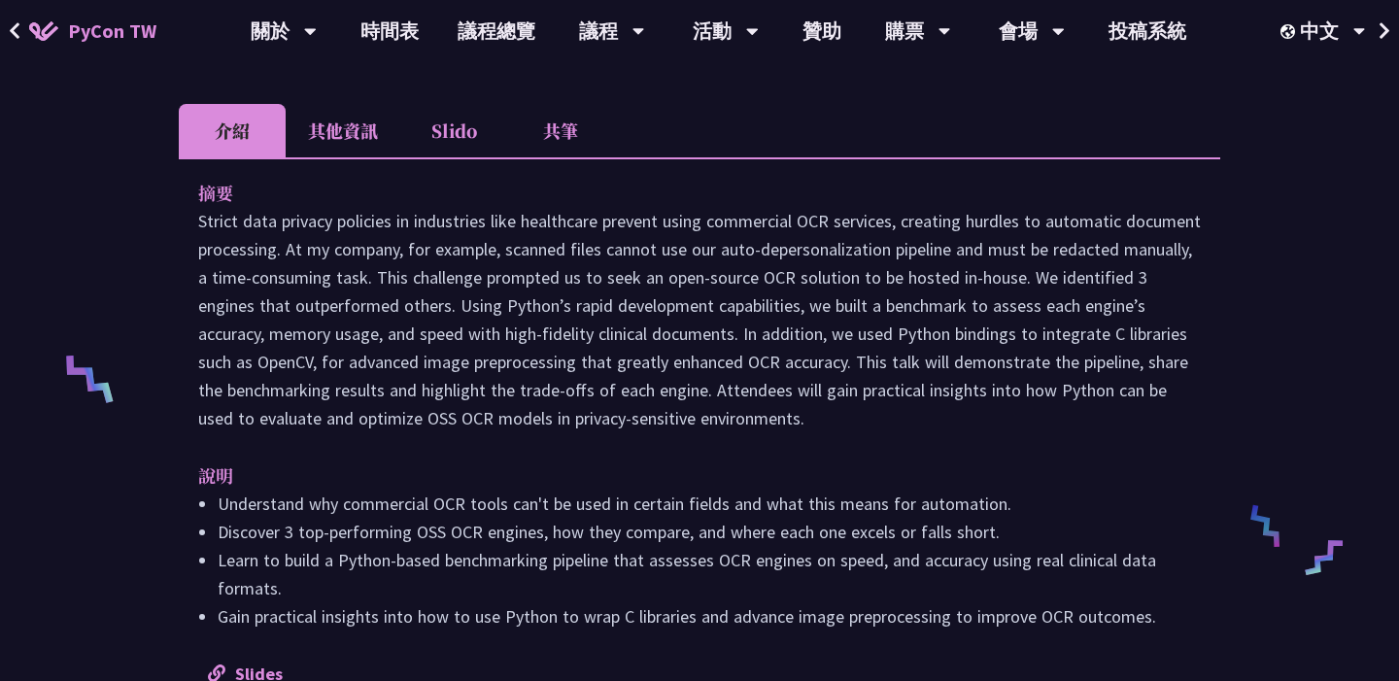
click at [814, 220] on p at bounding box center [699, 319] width 1003 height 225
drag, startPoint x: 398, startPoint y: 240, endPoint x: 184, endPoint y: 110, distance: 251.1
click at [193, 129] on div "介紹 其他資訊 Slido 共筆 摘要 說明 Understand why commercial OCR tools can't be used in cer…" at bounding box center [700, 405] width 1042 height 603
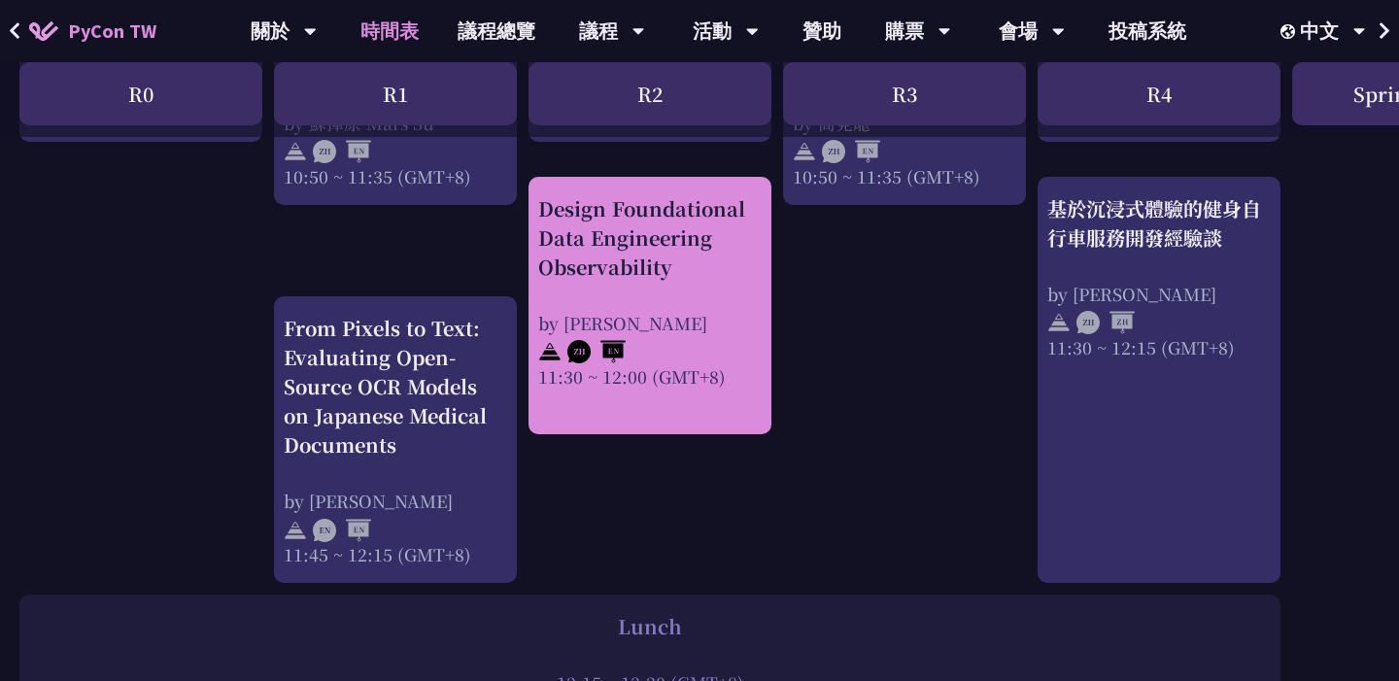
click at [712, 348] on div at bounding box center [650, 349] width 224 height 29
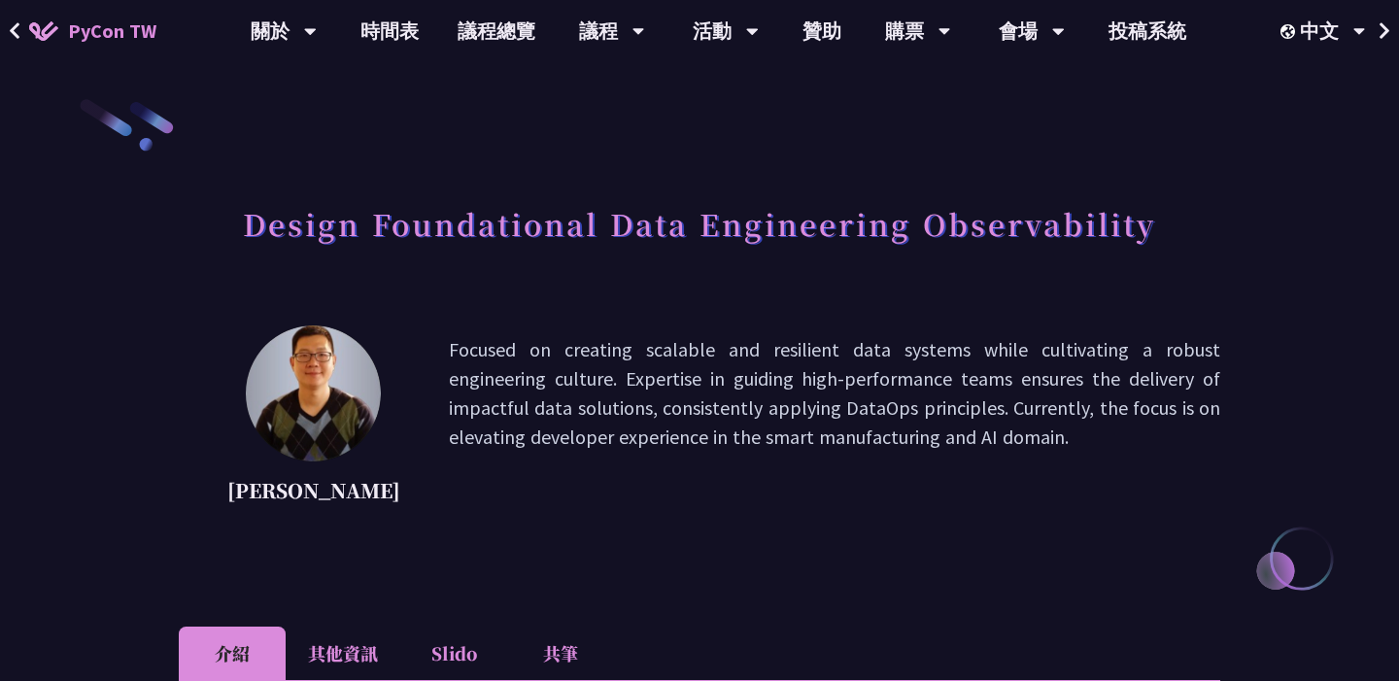
scroll to position [225, 0]
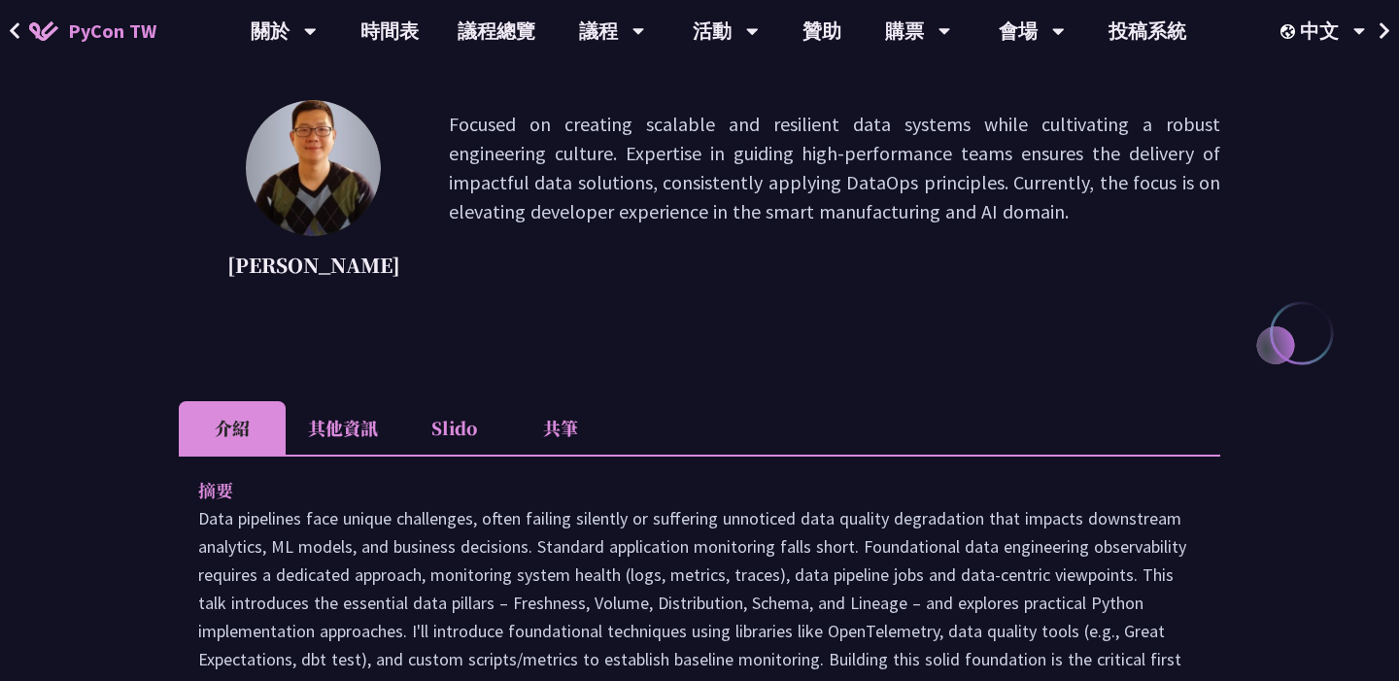
click at [462, 415] on li "Slido" at bounding box center [453, 427] width 107 height 53
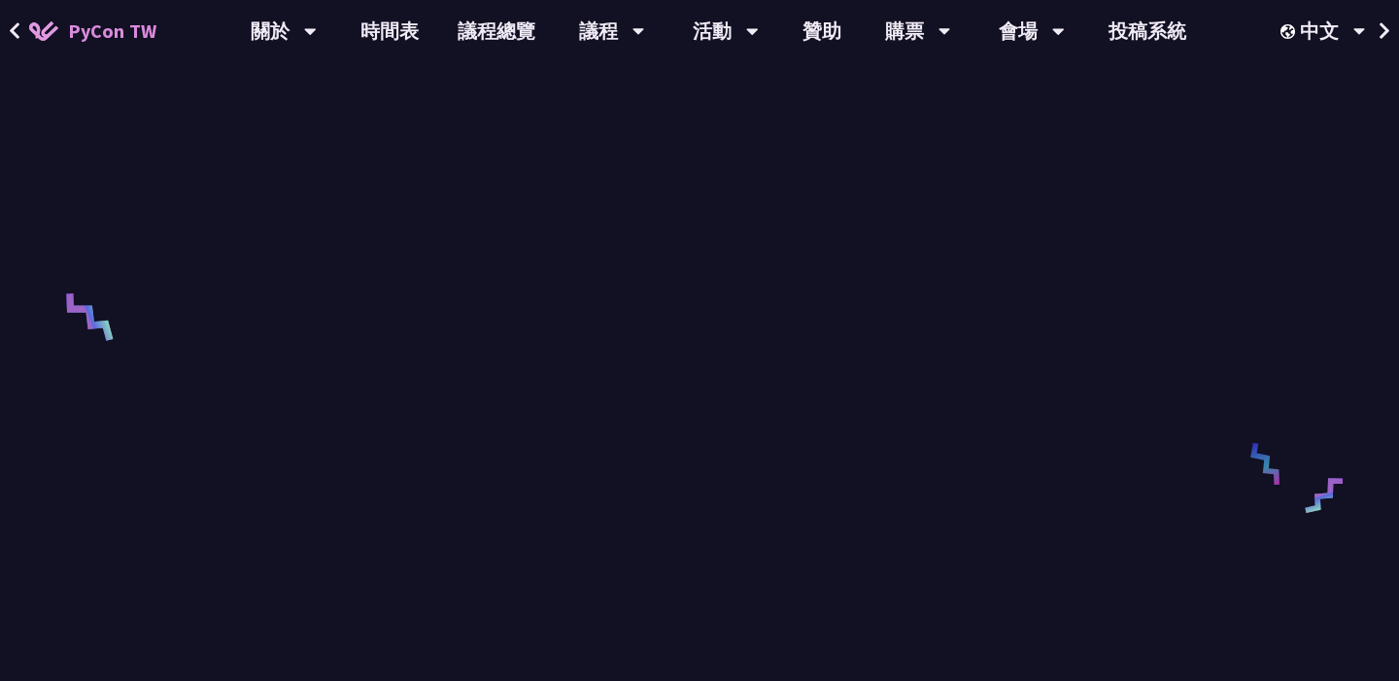
scroll to position [347, 0]
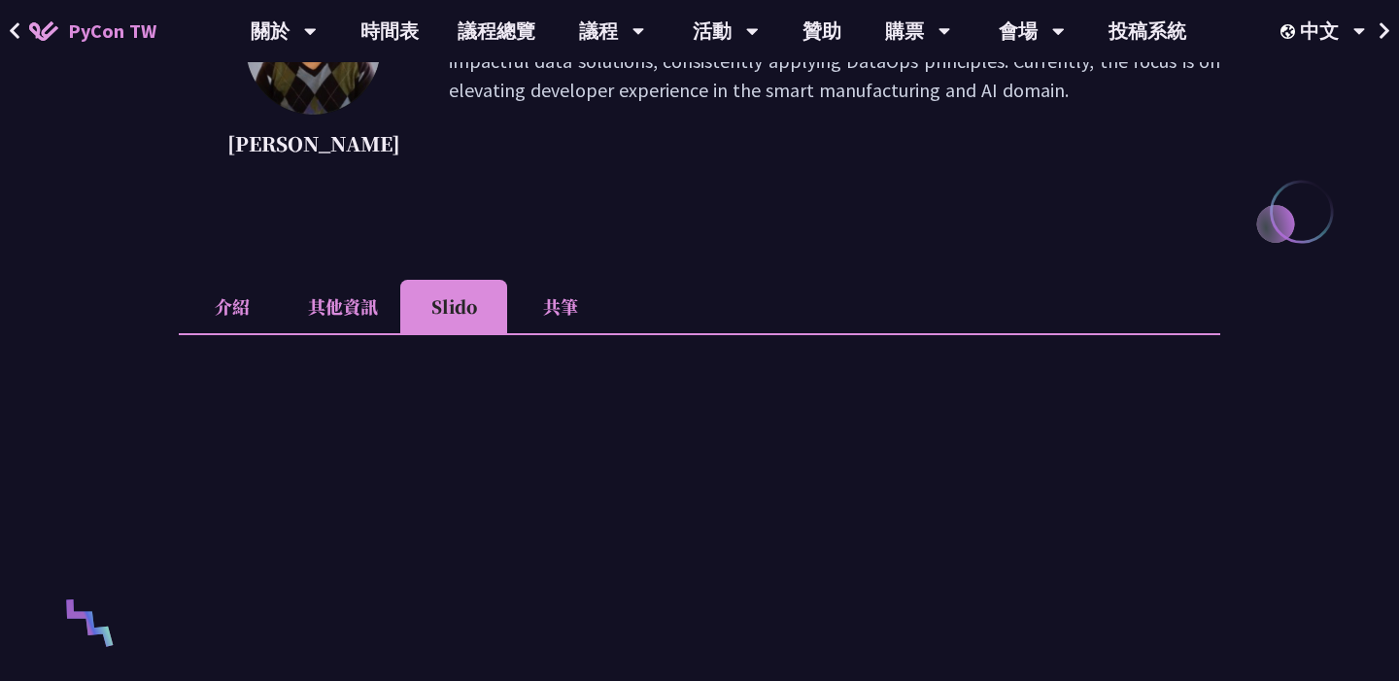
click at [349, 312] on li "其他資訊" at bounding box center [343, 306] width 115 height 53
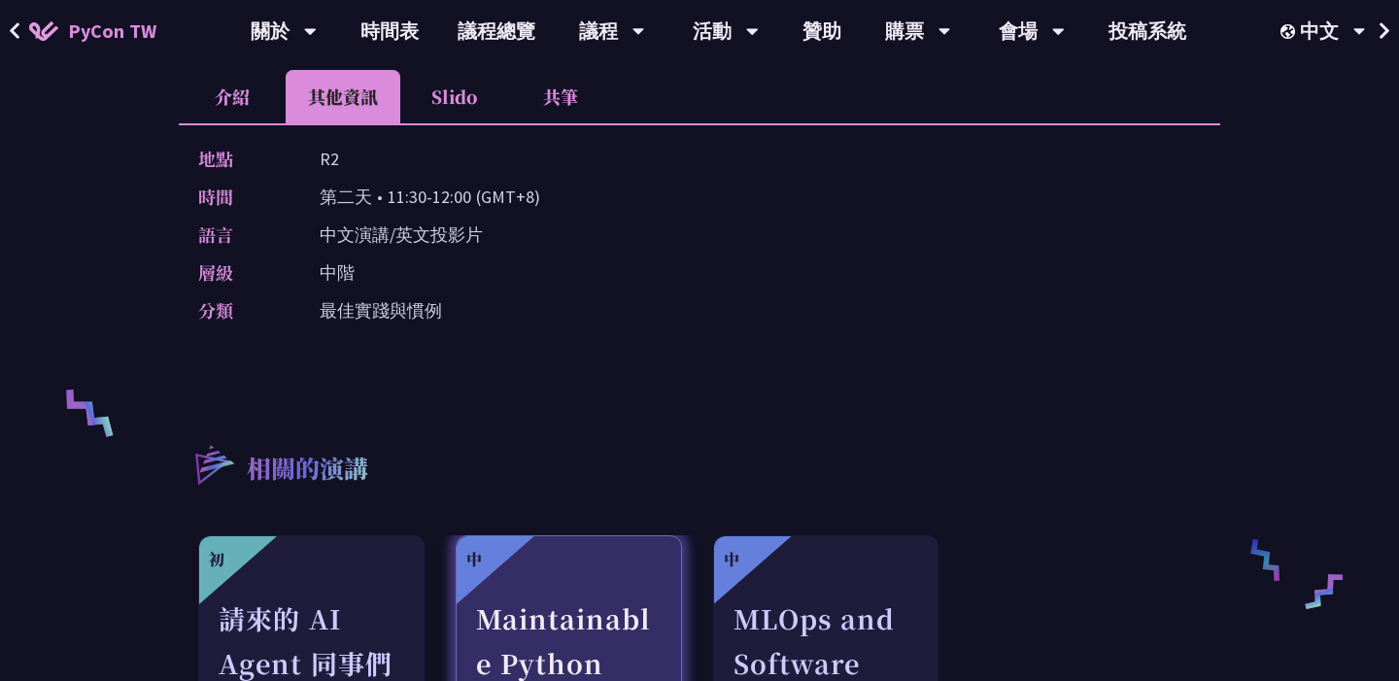
scroll to position [458, 0]
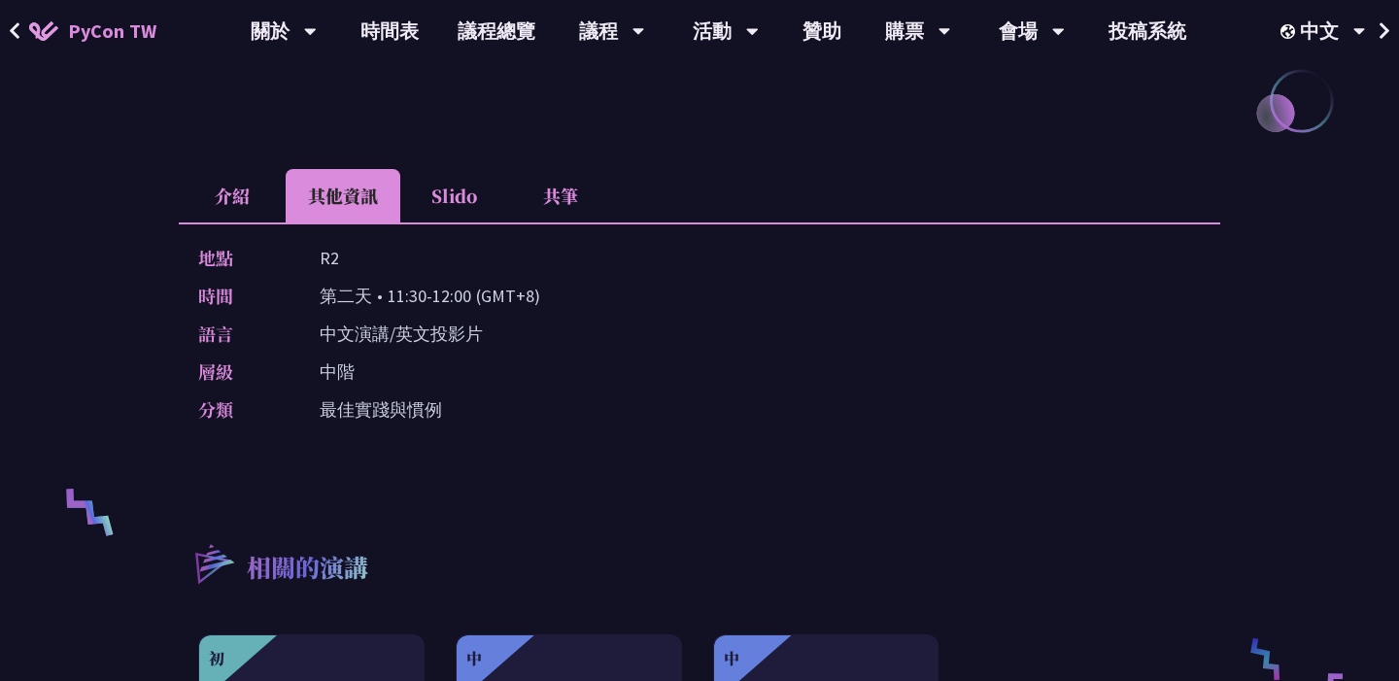
click at [247, 189] on li "介紹" at bounding box center [232, 195] width 107 height 53
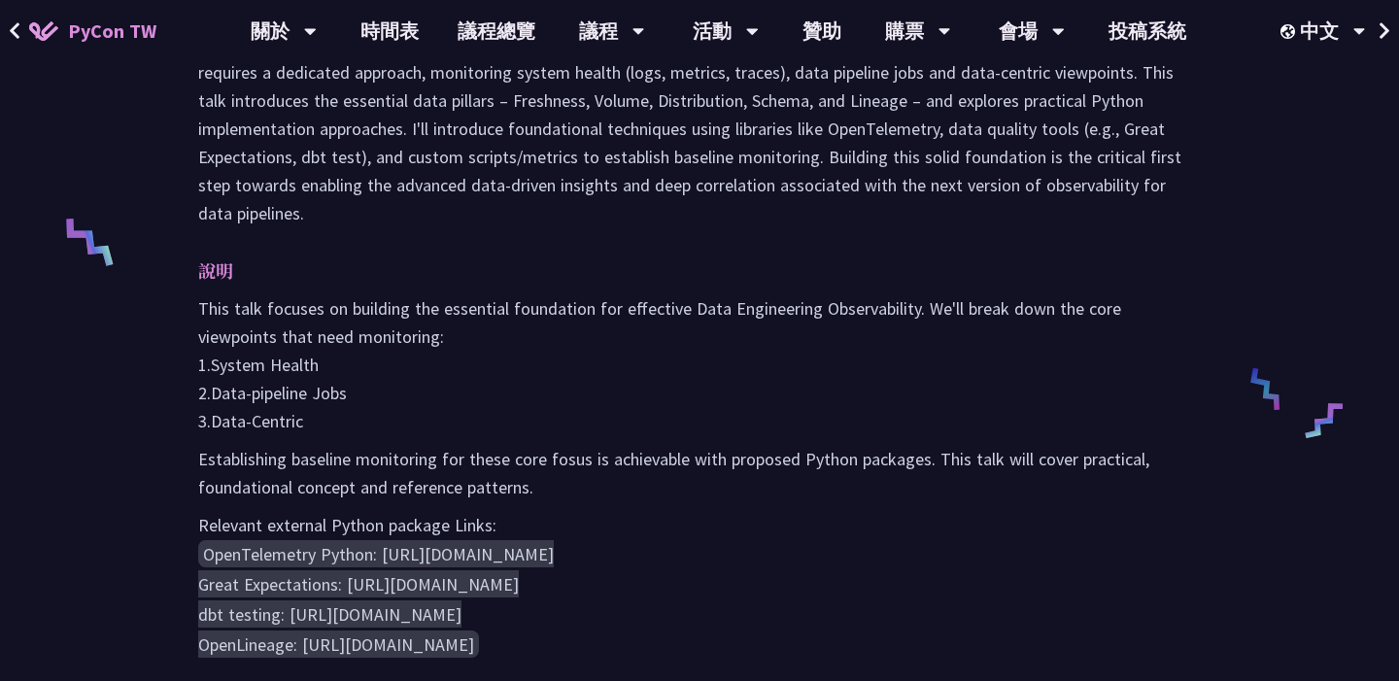
scroll to position [1009, 0]
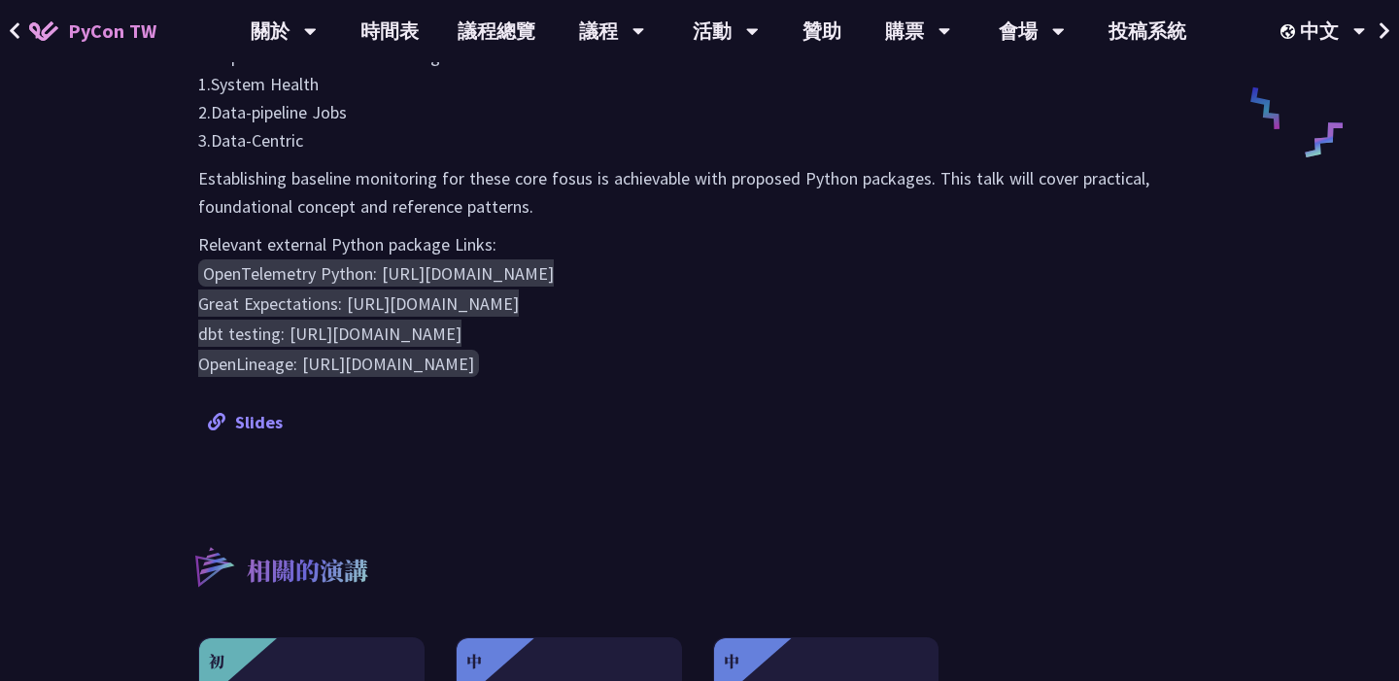
click at [276, 411] on link "Slides" at bounding box center [245, 422] width 75 height 22
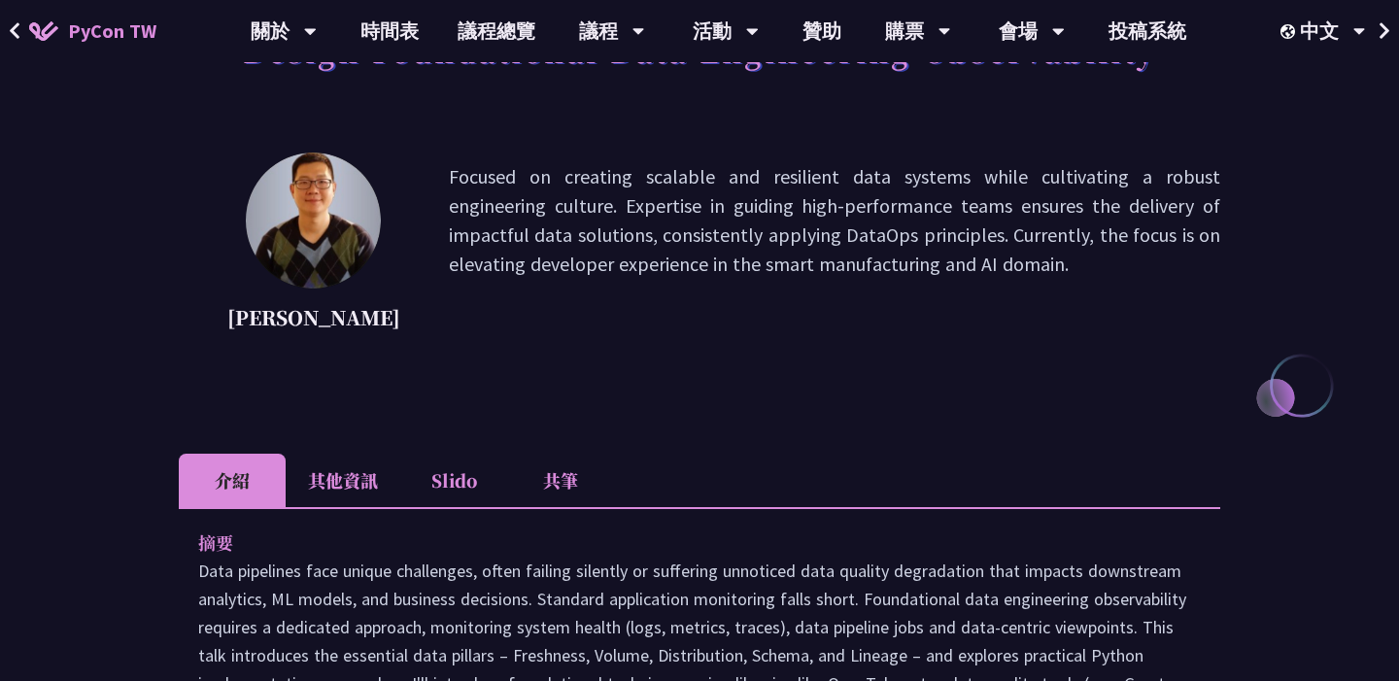
scroll to position [0, 0]
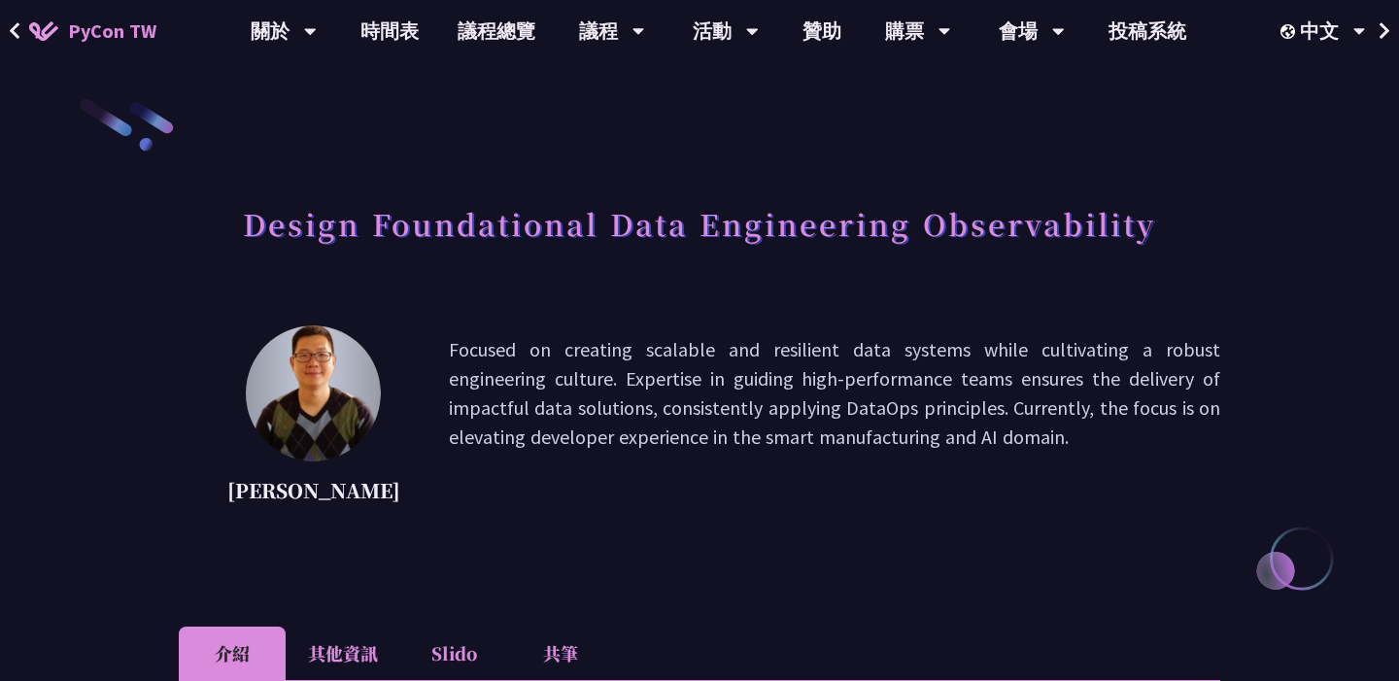
click at [492, 237] on h1 "Design Foundational Data Engineering Observability" at bounding box center [699, 223] width 913 height 58
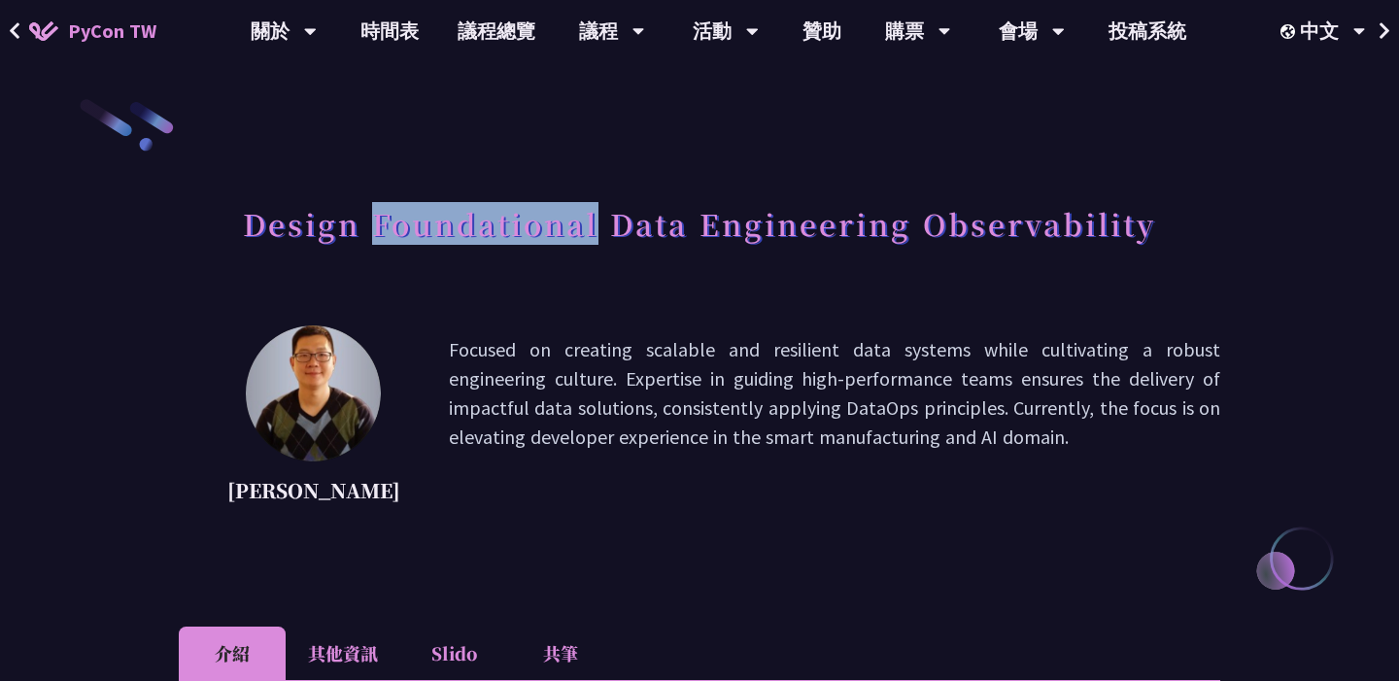
click at [492, 237] on h1 "Design Foundational Data Engineering Observability" at bounding box center [699, 223] width 913 height 58
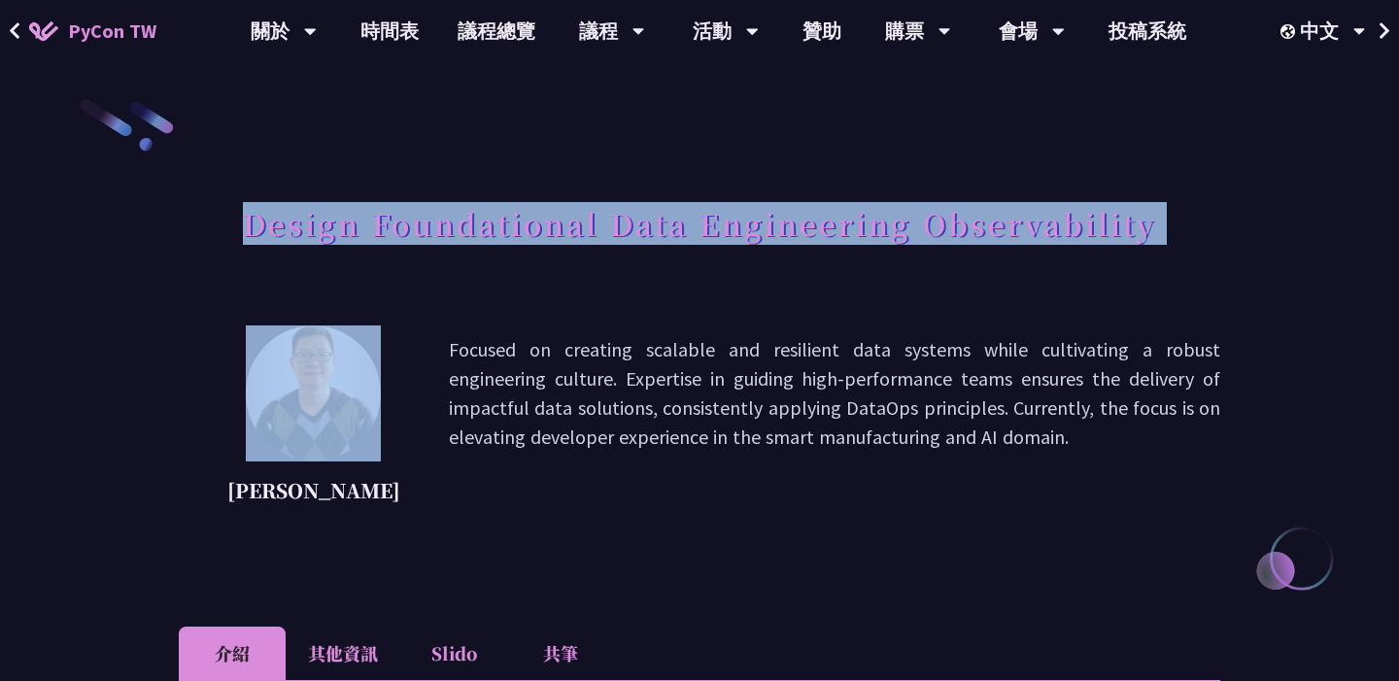
click at [492, 237] on h1 "Design Foundational Data Engineering Observability" at bounding box center [699, 223] width 913 height 58
copy div "Design Foundational Data Engineering Observability"
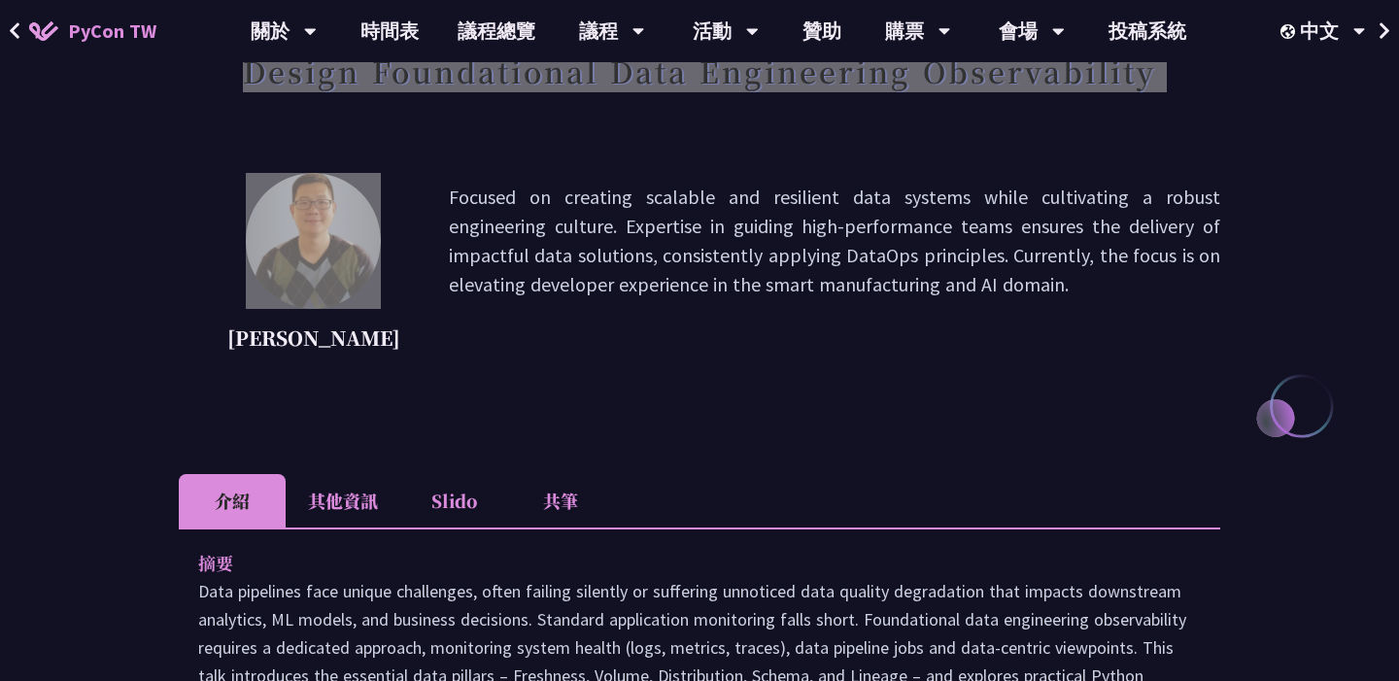
scroll to position [285, 0]
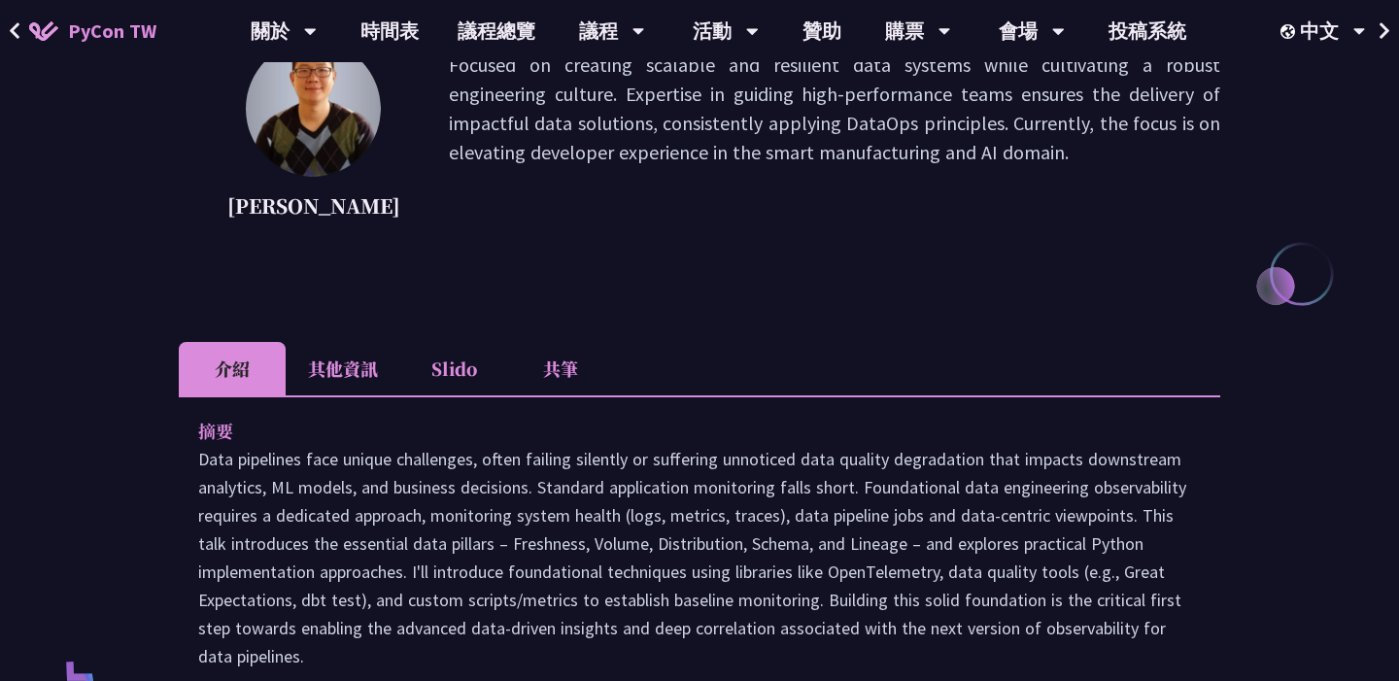
click at [457, 366] on li "Slido" at bounding box center [453, 368] width 107 height 53
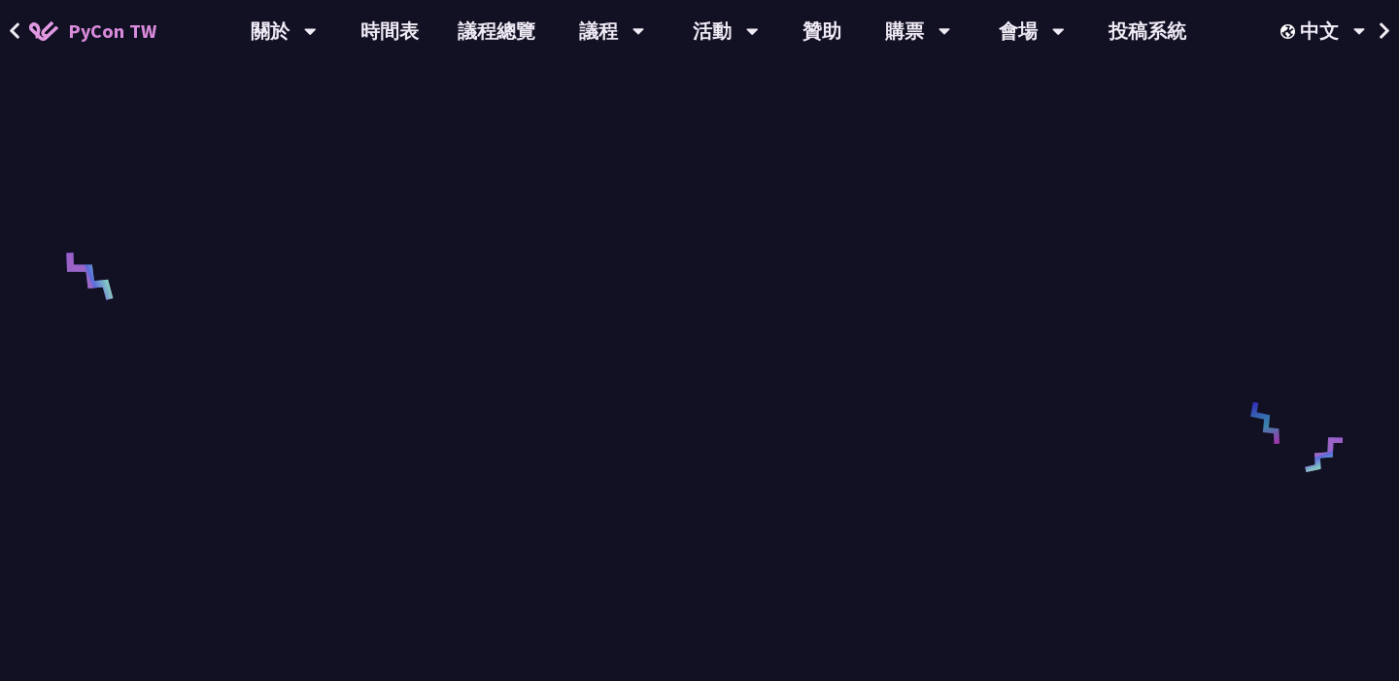
scroll to position [740, 0]
